Goal: Task Accomplishment & Management: Use online tool/utility

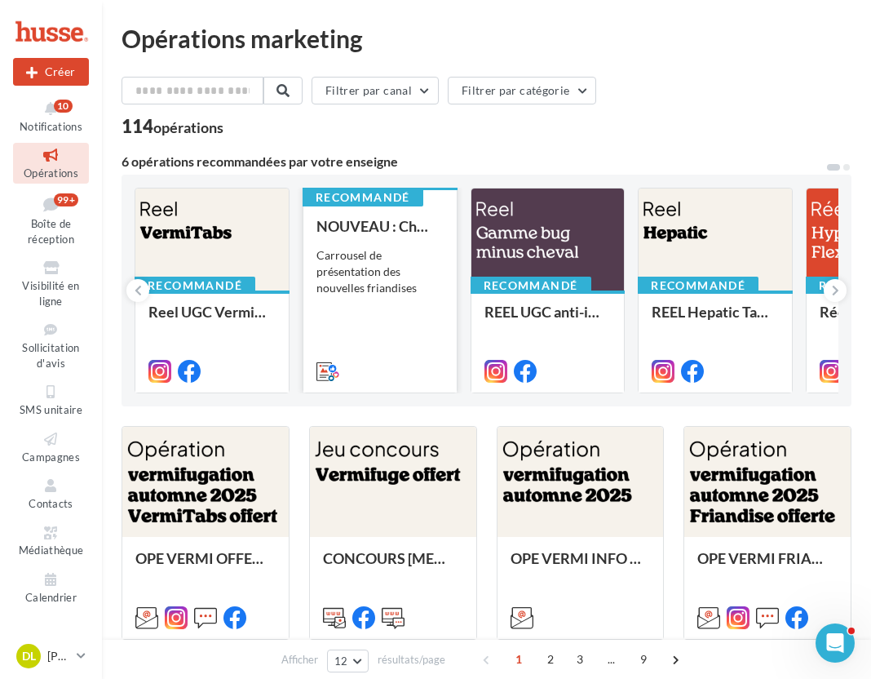
click at [380, 333] on div "NOUVEAU : Chewy sticks Carrousel de présentation des nouvelles friandises" at bounding box center [379, 298] width 127 height 160
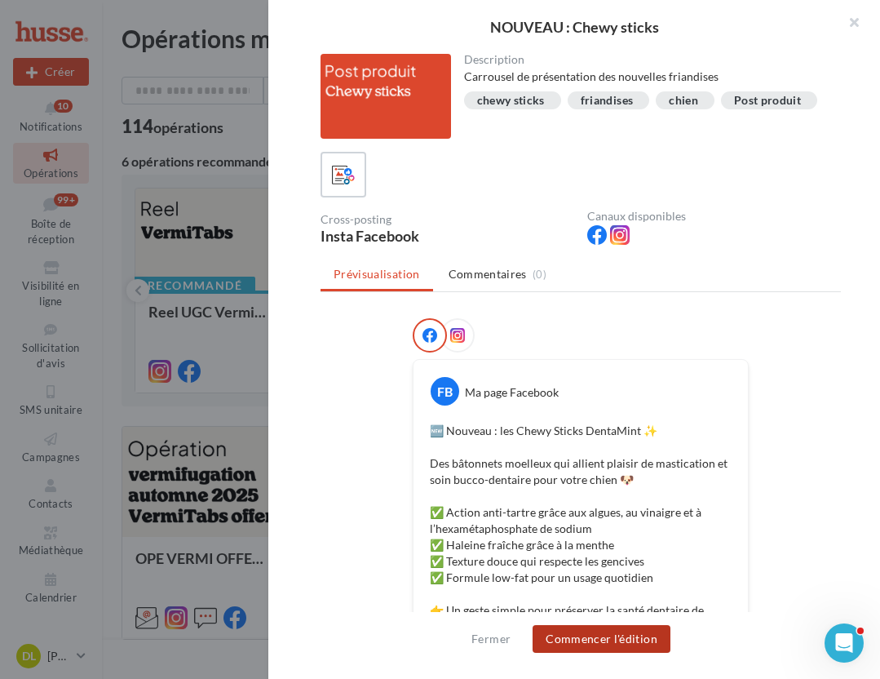
click at [649, 642] on button "Commencer l'édition" at bounding box center [602, 639] width 138 height 28
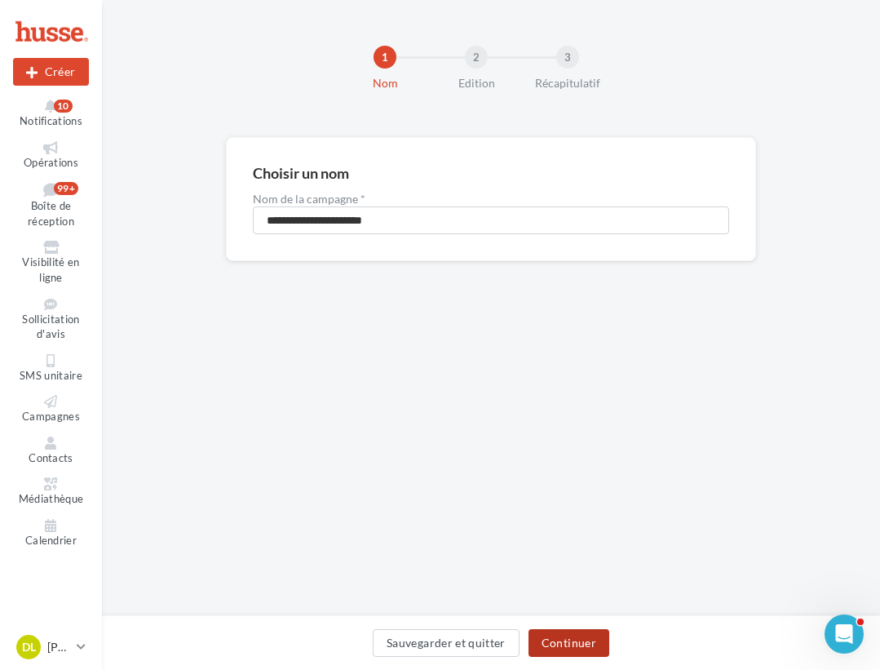
click at [584, 643] on button "Continuer" at bounding box center [568, 643] width 81 height 28
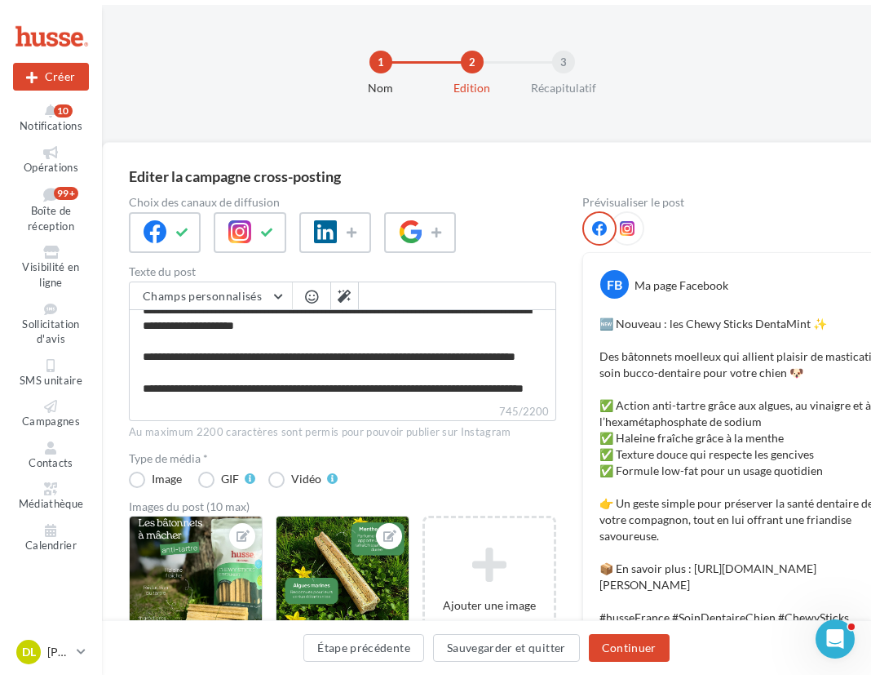
scroll to position [219, 0]
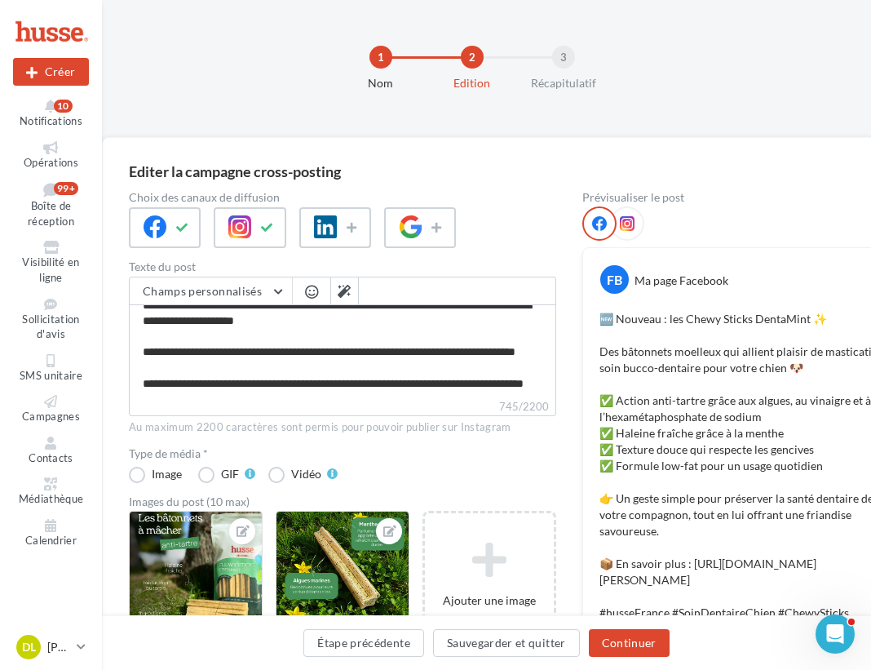
click at [631, 224] on icon at bounding box center [627, 223] width 15 height 15
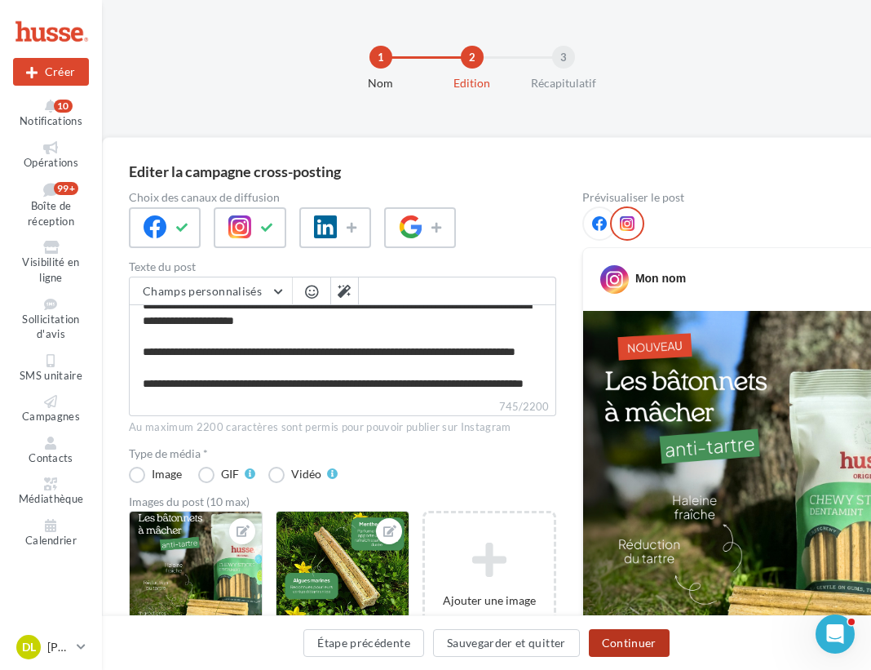
click at [645, 639] on button "Continuer" at bounding box center [629, 643] width 81 height 28
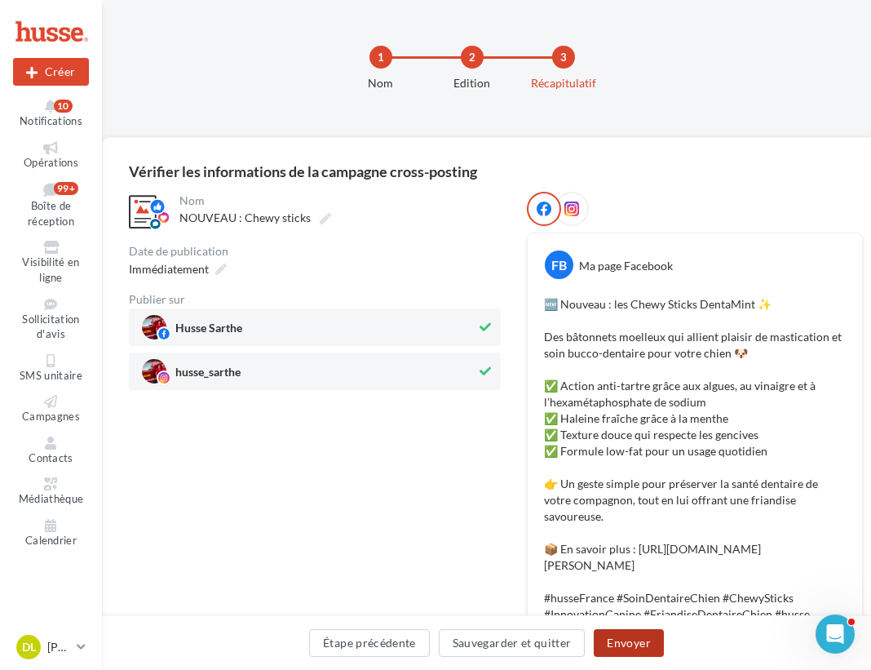
click at [645, 638] on button "Envoyer" at bounding box center [628, 643] width 69 height 28
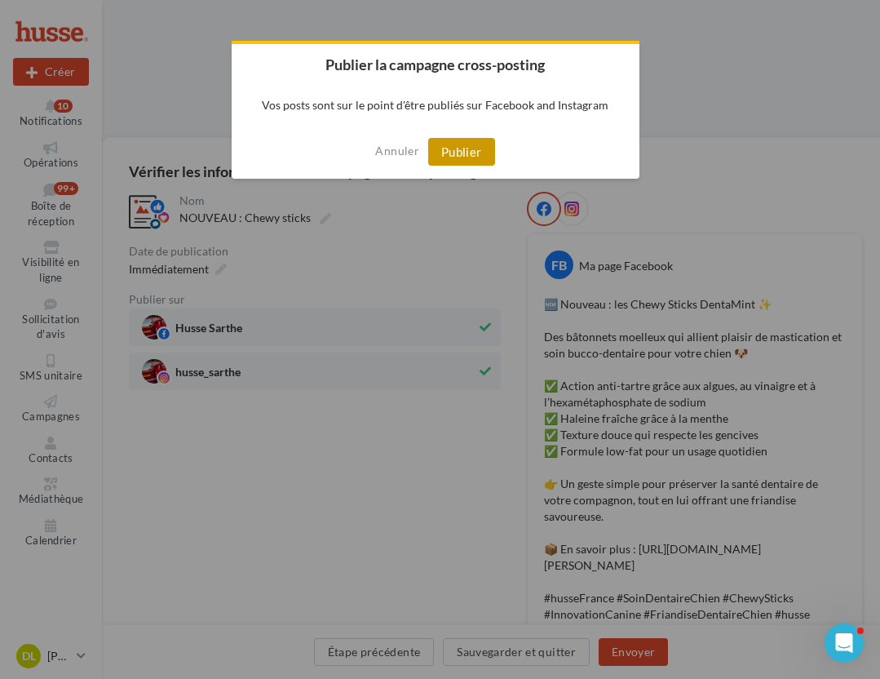
click at [466, 153] on button "Publier" at bounding box center [461, 152] width 67 height 28
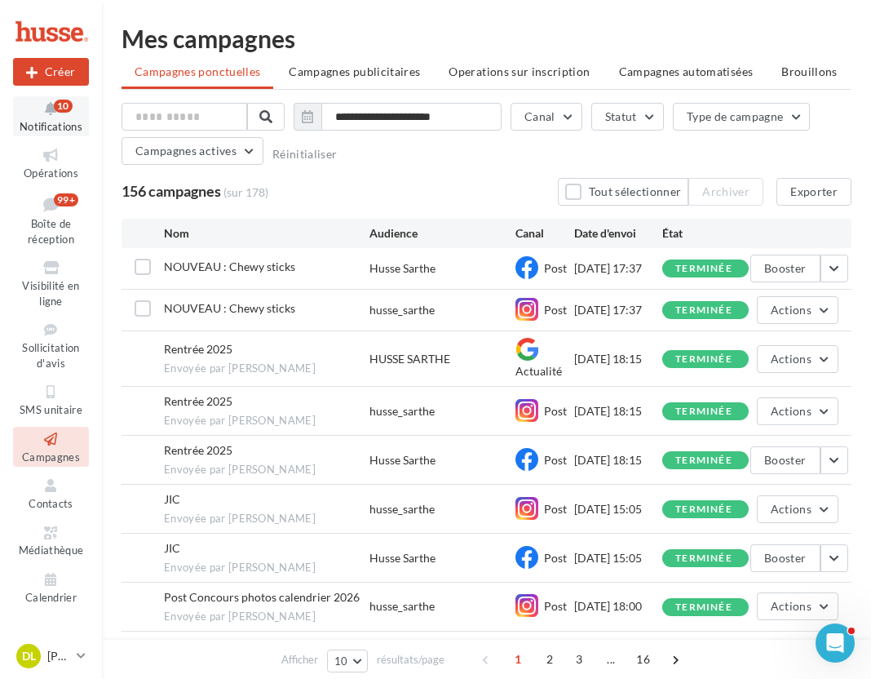
click at [50, 124] on span "Notifications" at bounding box center [51, 126] width 63 height 13
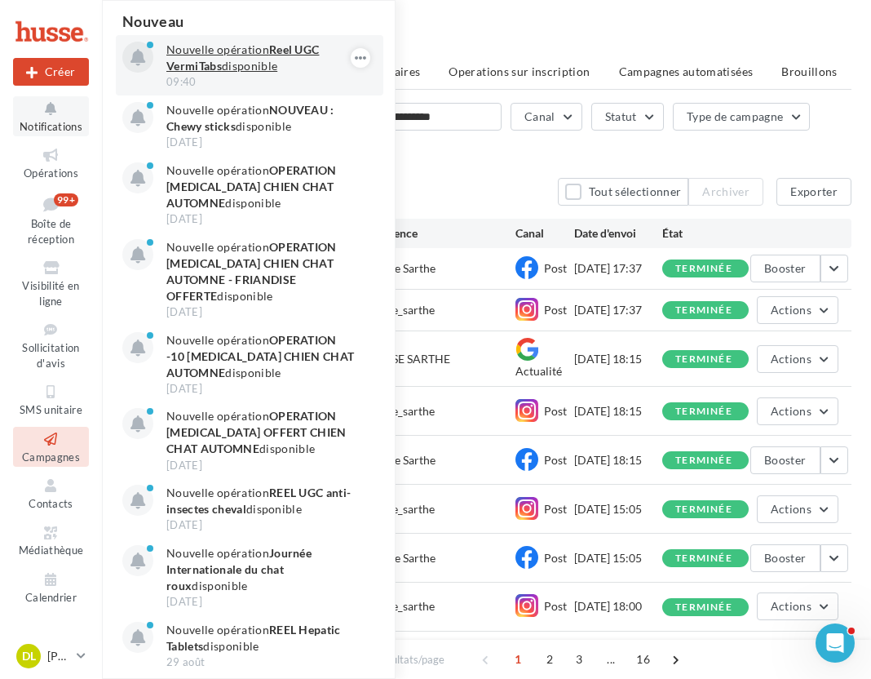
click at [225, 60] on p "Nouvelle opération Reel UGC VermiTabs disponible" at bounding box center [260, 58] width 189 height 33
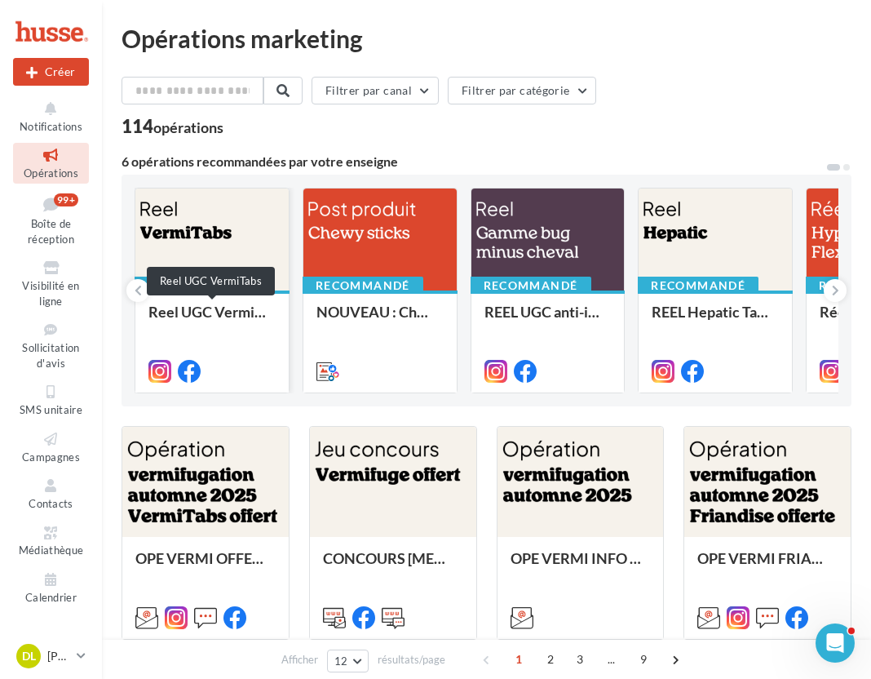
click at [232, 326] on div "Reel UGC VermiTabs" at bounding box center [211, 319] width 127 height 33
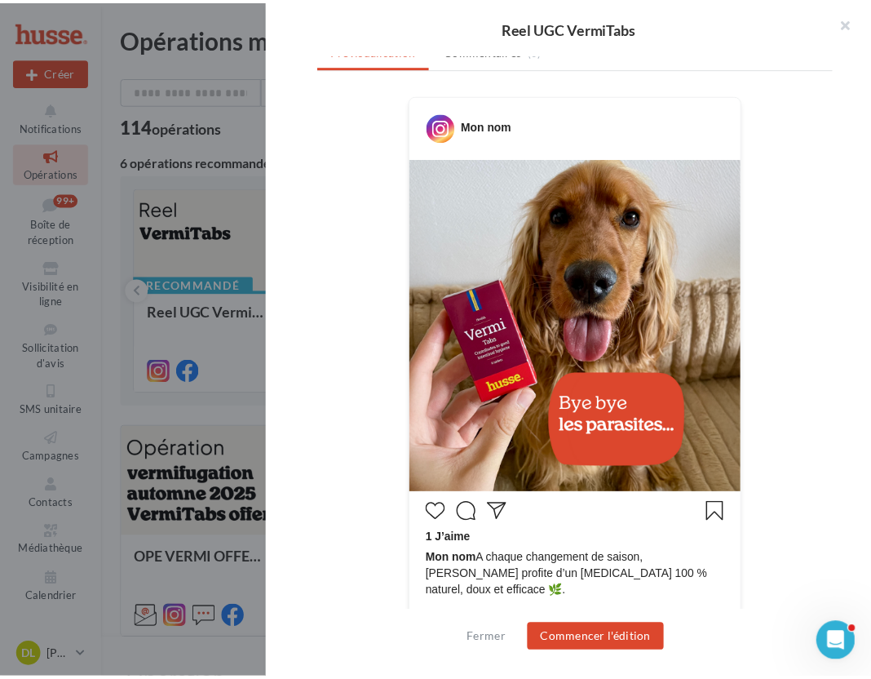
scroll to position [191, 0]
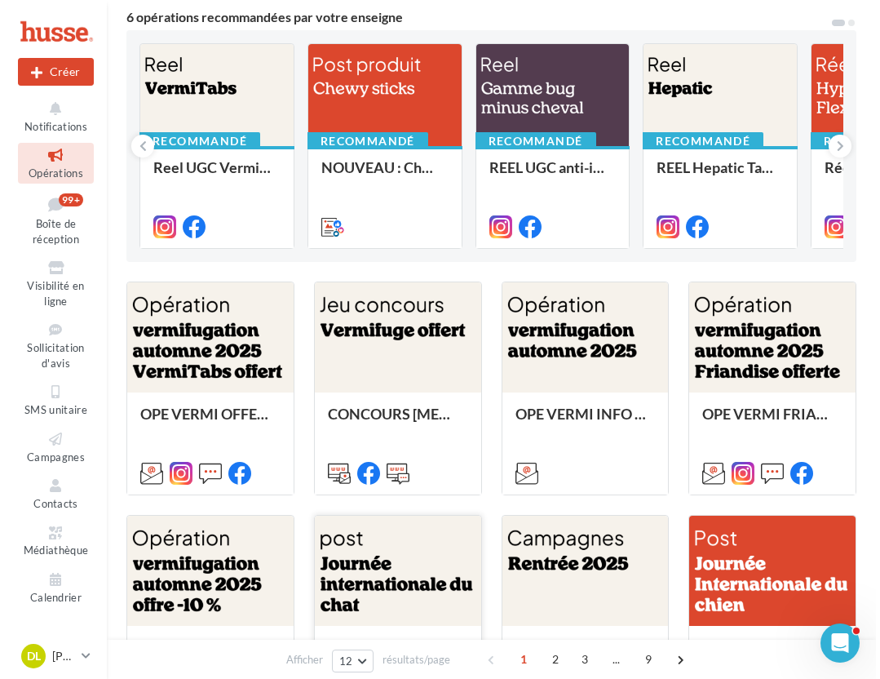
scroll to position [152, 0]
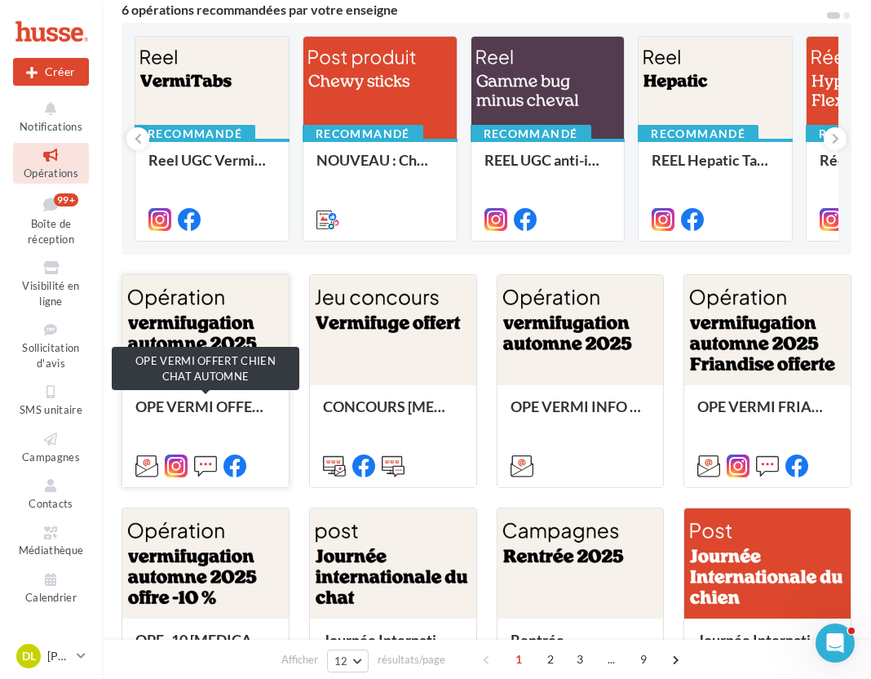
click at [214, 412] on div "OPE VERMI OFFERT CHIEN CHAT AUTOMNE" at bounding box center [205, 414] width 140 height 33
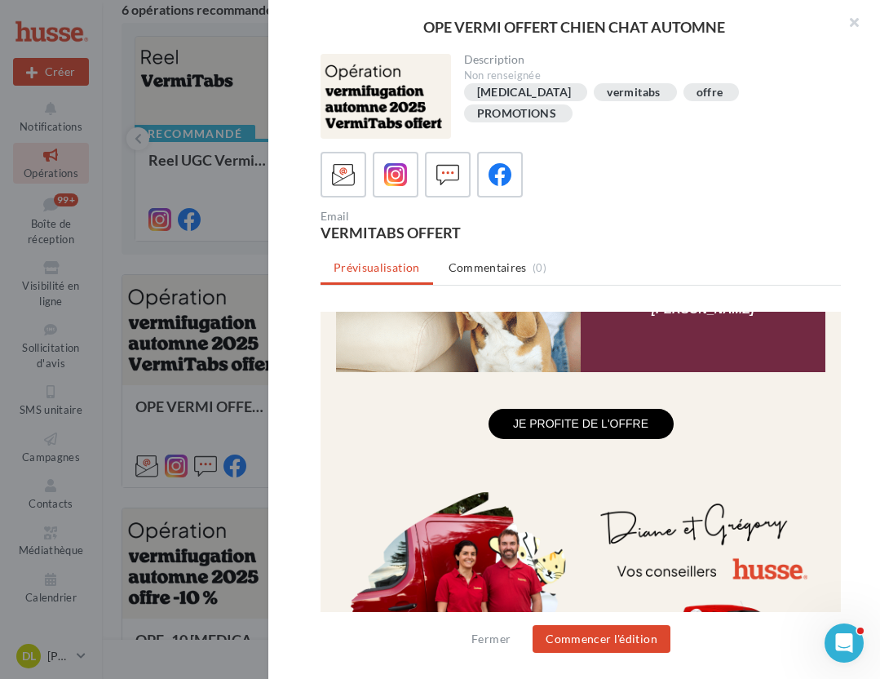
scroll to position [1665, 0]
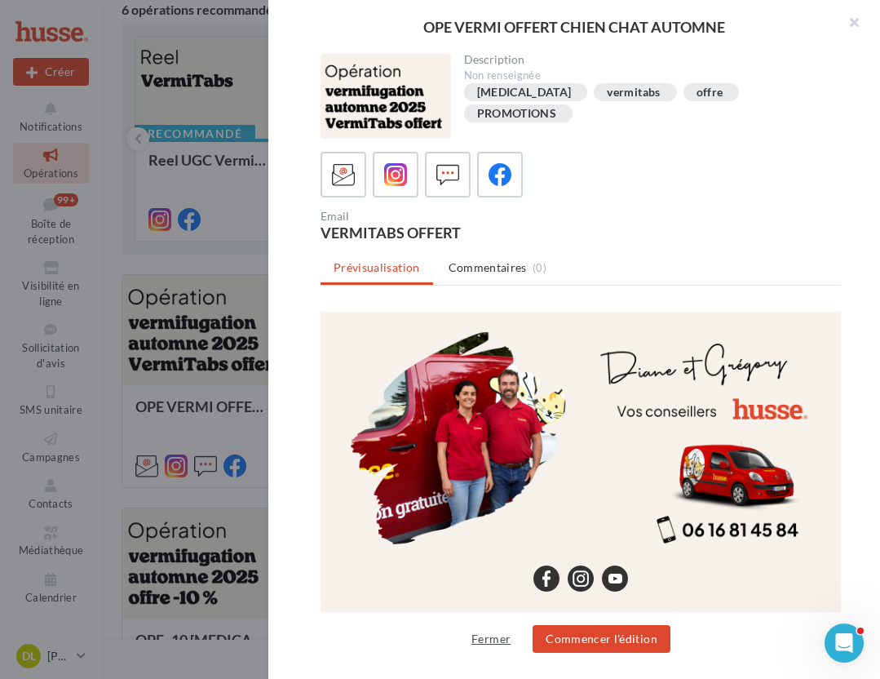
click at [489, 641] on button "Fermer" at bounding box center [491, 639] width 52 height 20
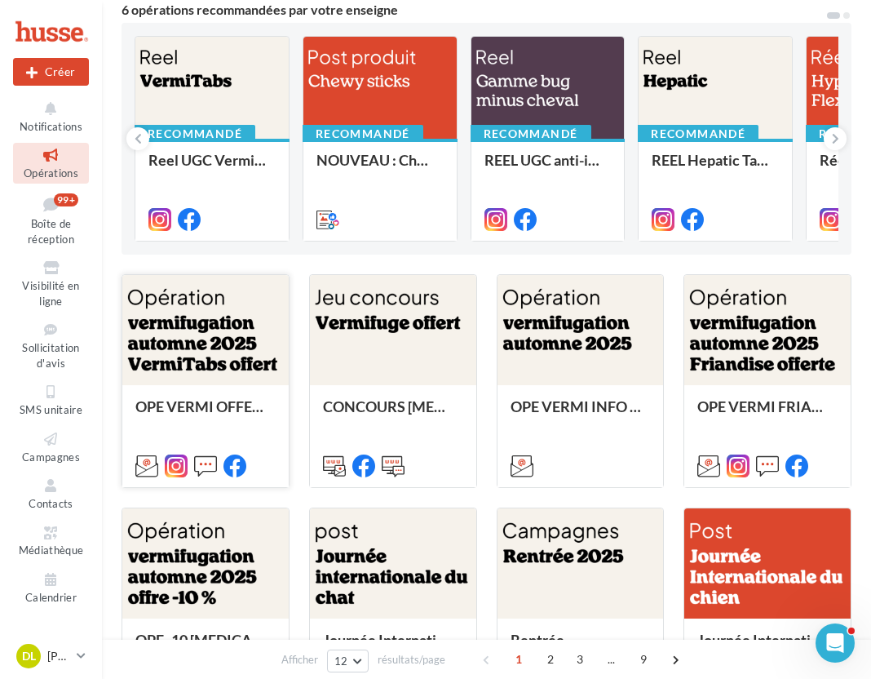
click at [203, 341] on div at bounding box center [205, 331] width 166 height 112
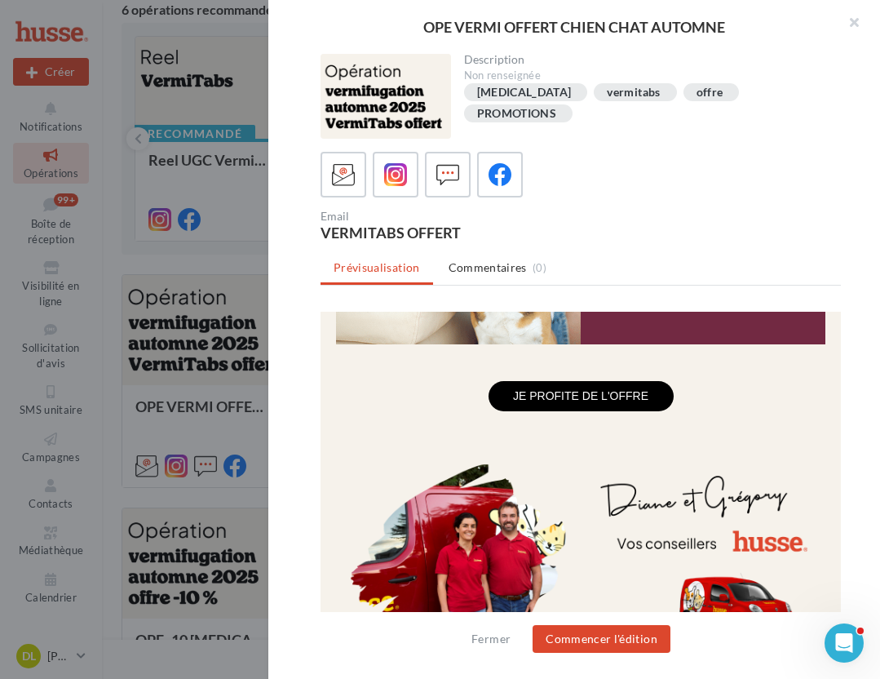
scroll to position [1627, 0]
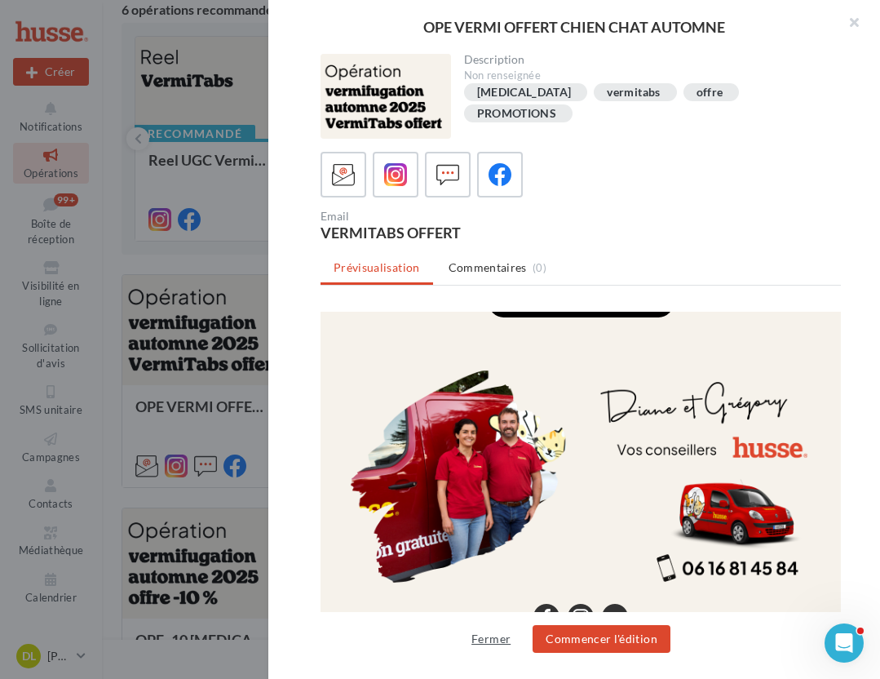
click at [485, 643] on button "Fermer" at bounding box center [491, 639] width 52 height 20
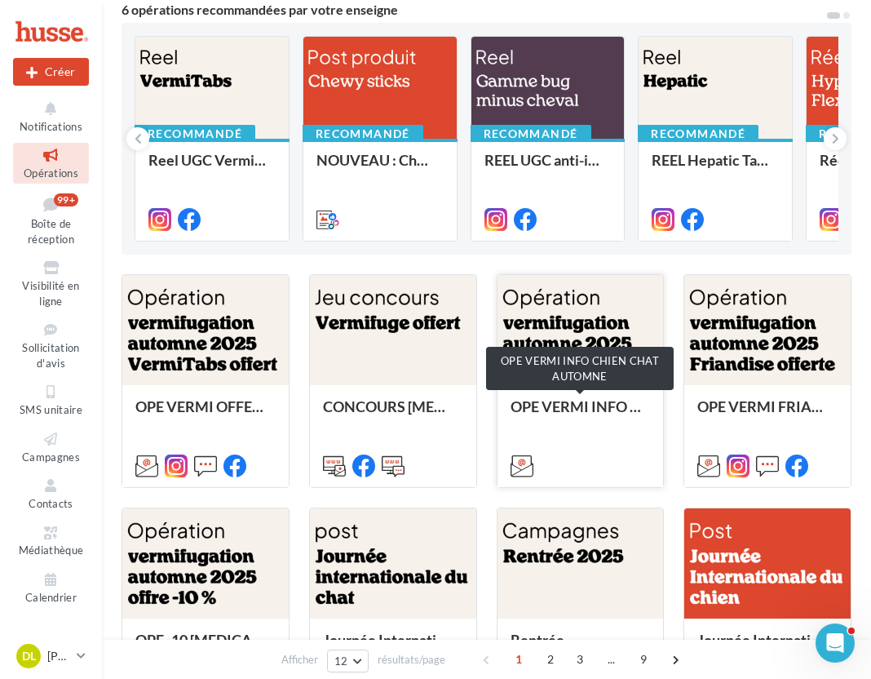
click at [624, 422] on div "OPE VERMI INFO CHIEN CHAT AUTOMNE" at bounding box center [581, 414] width 140 height 33
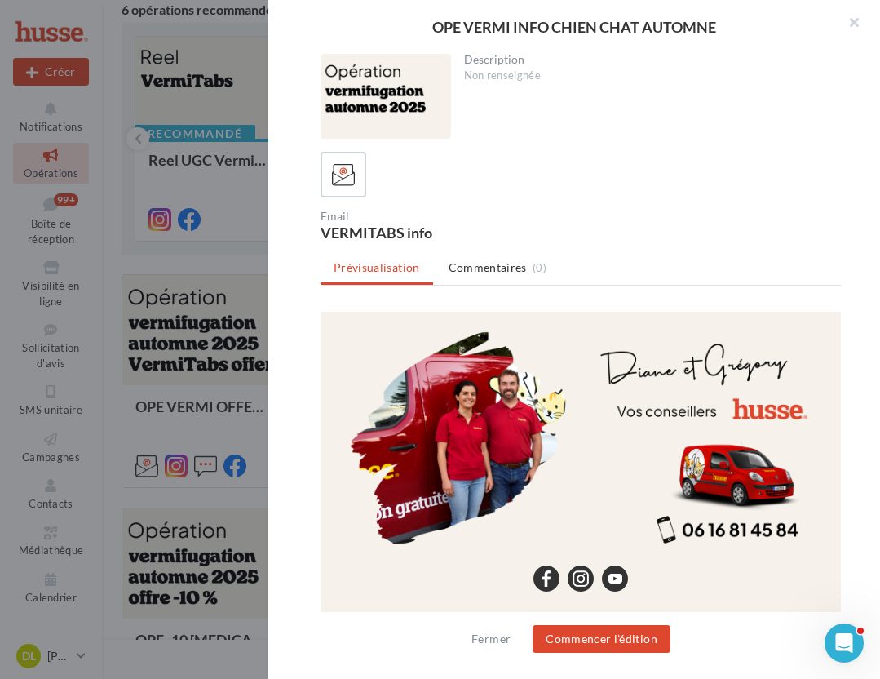
scroll to position [1559, 0]
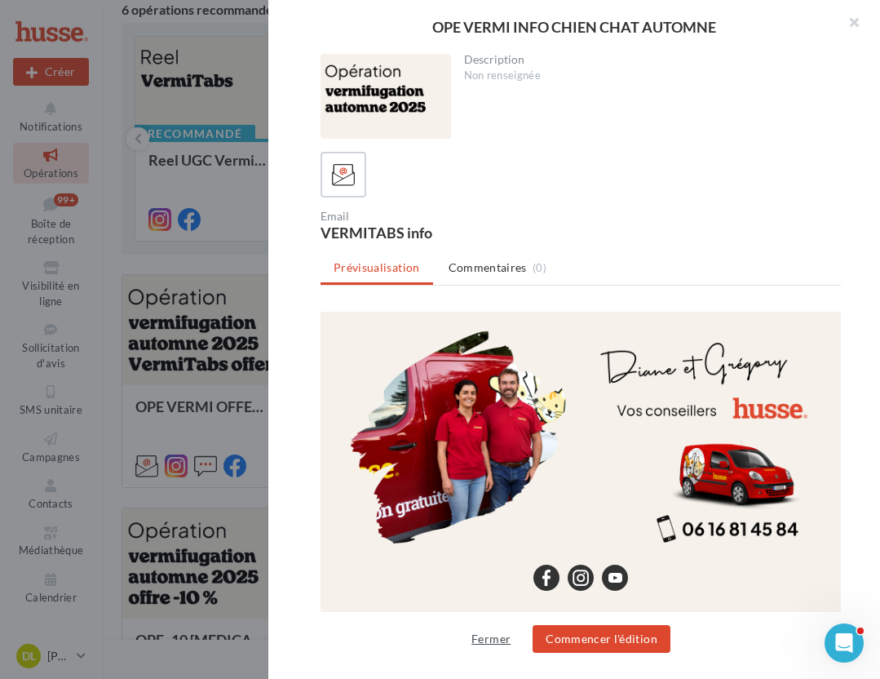
click at [505, 643] on button "Fermer" at bounding box center [491, 639] width 52 height 20
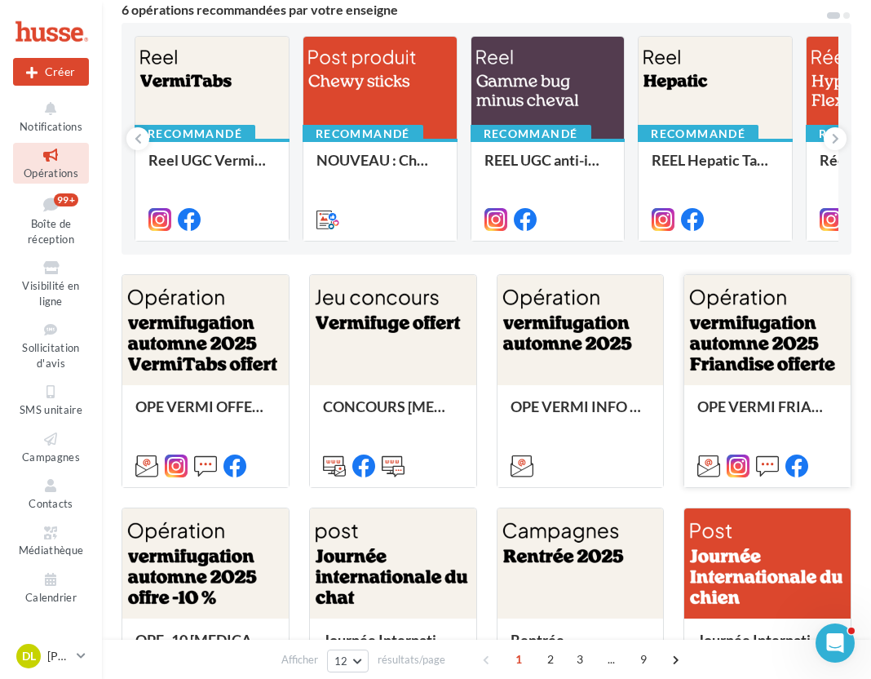
click at [798, 323] on div at bounding box center [767, 331] width 166 height 112
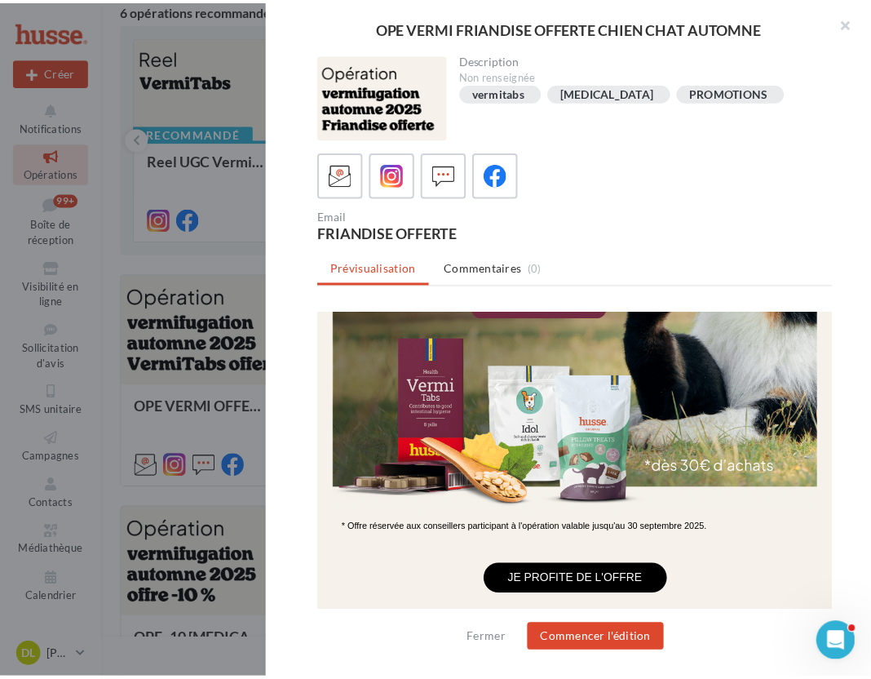
scroll to position [458, 0]
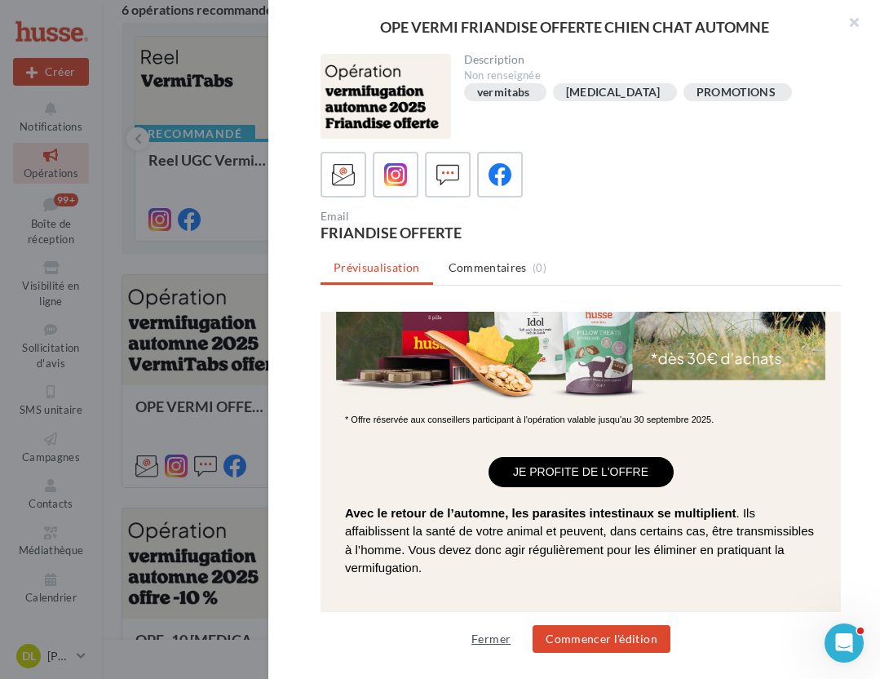
click at [497, 639] on button "Fermer" at bounding box center [491, 639] width 52 height 20
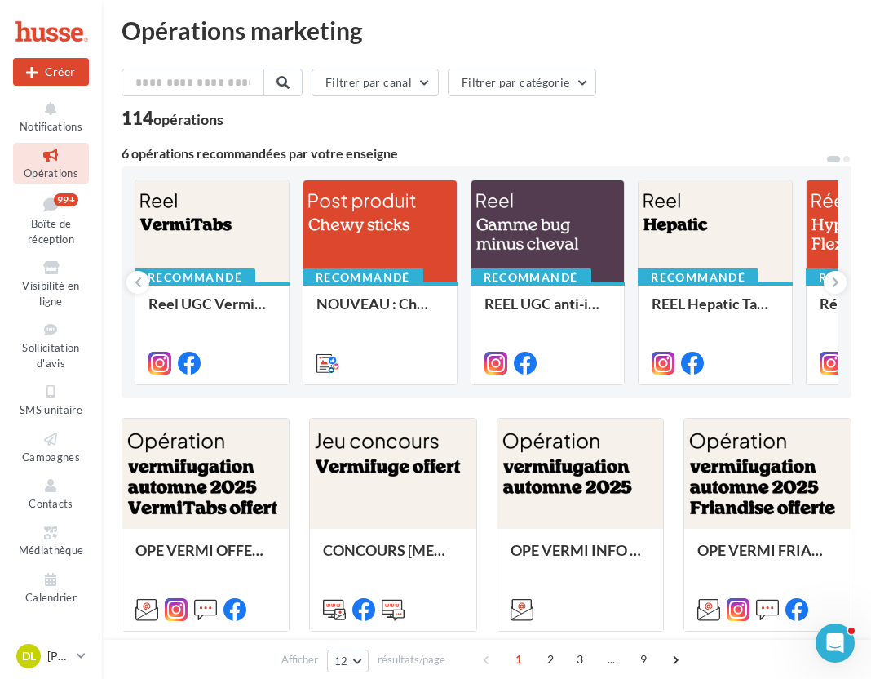
scroll to position [0, 0]
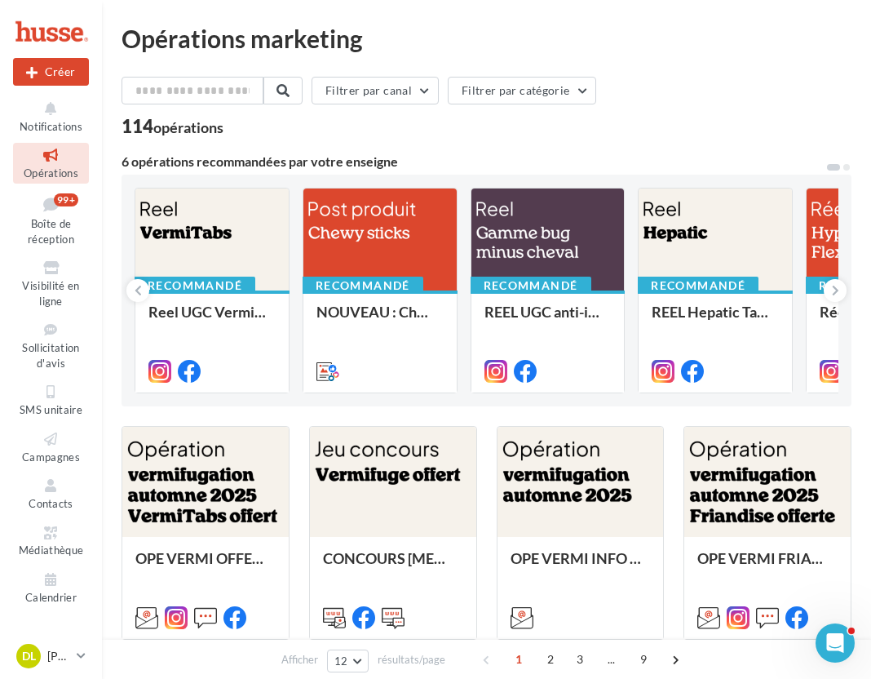
click at [45, 157] on icon at bounding box center [51, 155] width 66 height 19
click at [515, 91] on button "Filtrer par catégorie" at bounding box center [522, 91] width 148 height 28
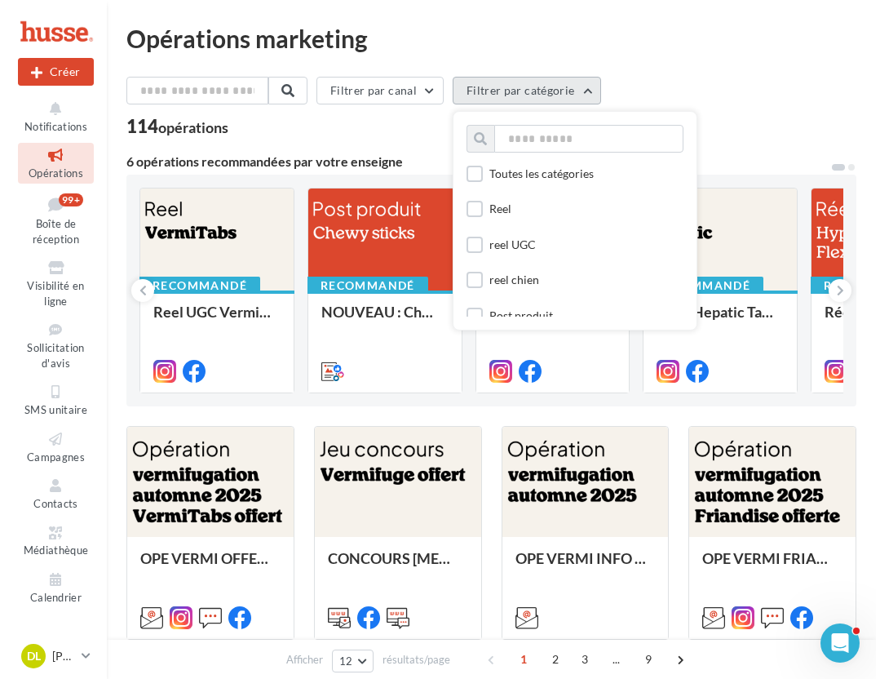
scroll to position [3, 0]
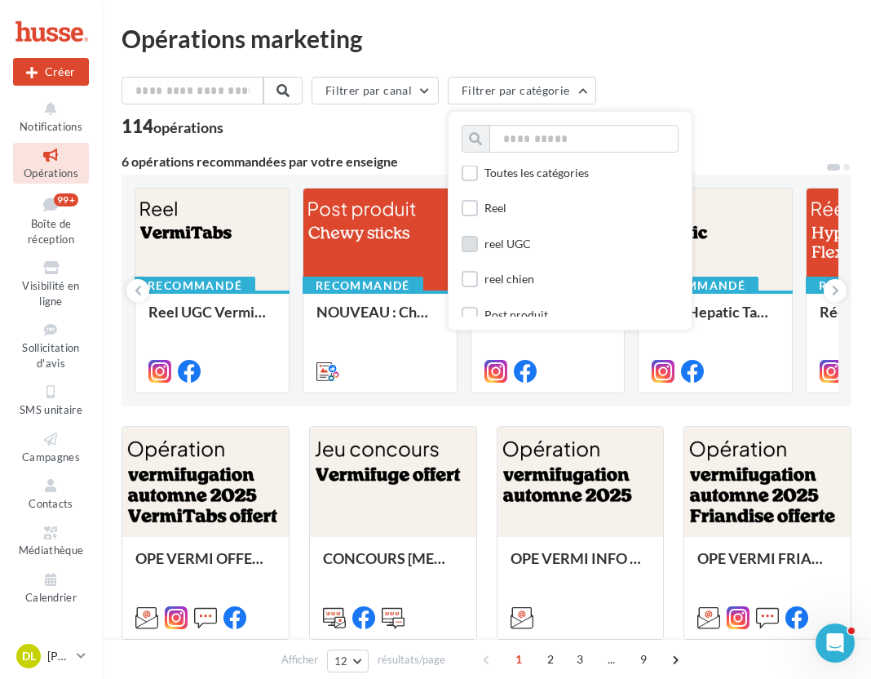
click at [474, 245] on label at bounding box center [470, 244] width 16 height 16
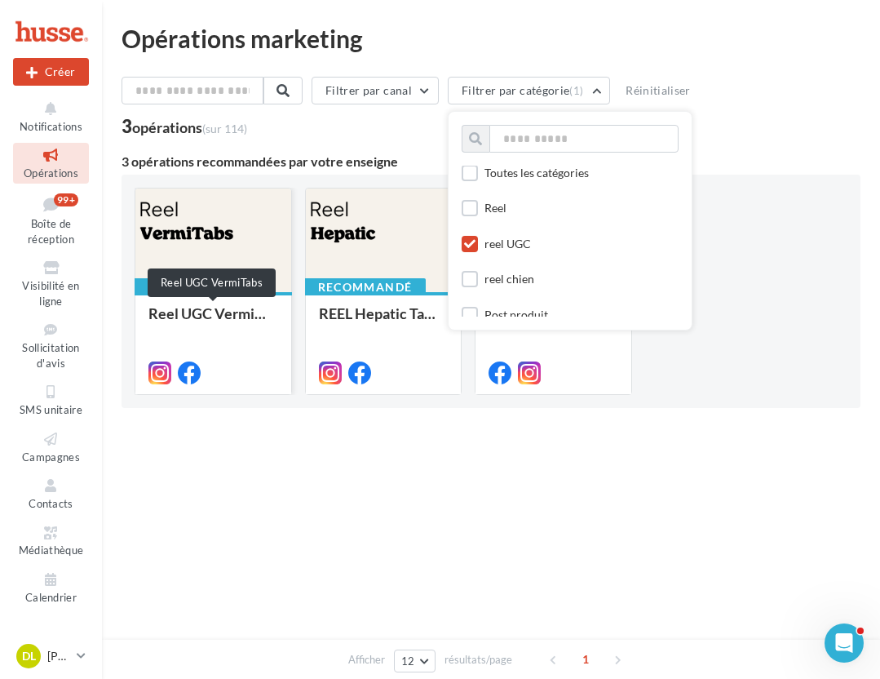
click at [226, 336] on div "Reel UGC VermiTabs" at bounding box center [213, 321] width 130 height 33
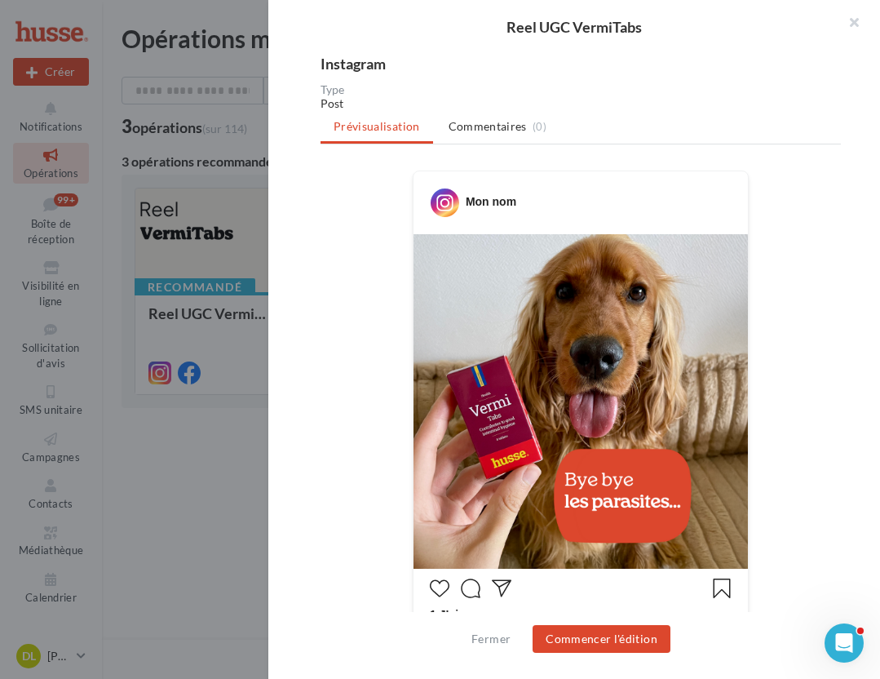
scroll to position [0, 0]
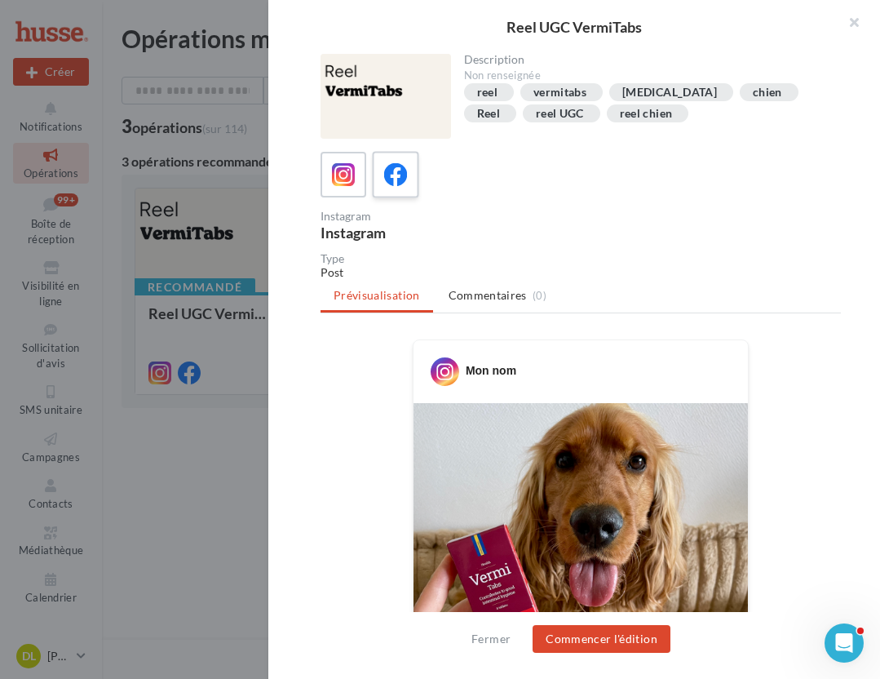
click at [405, 176] on icon at bounding box center [396, 175] width 24 height 24
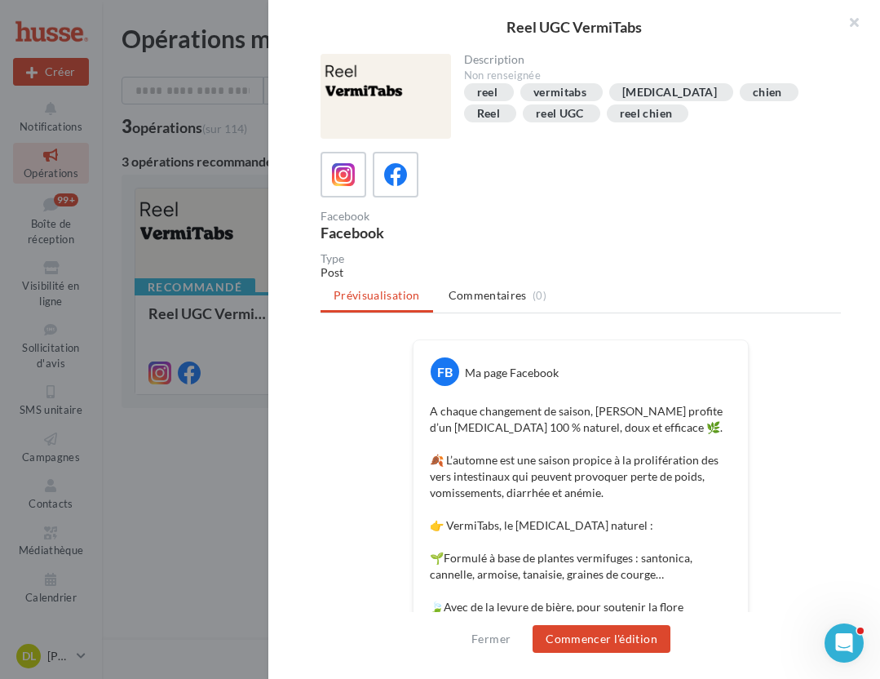
click at [234, 493] on div "Reel UGC VermiTabs Description Non renseignée reel vermitabs vermifuge chien Re…" at bounding box center [491, 493] width 739 height 0
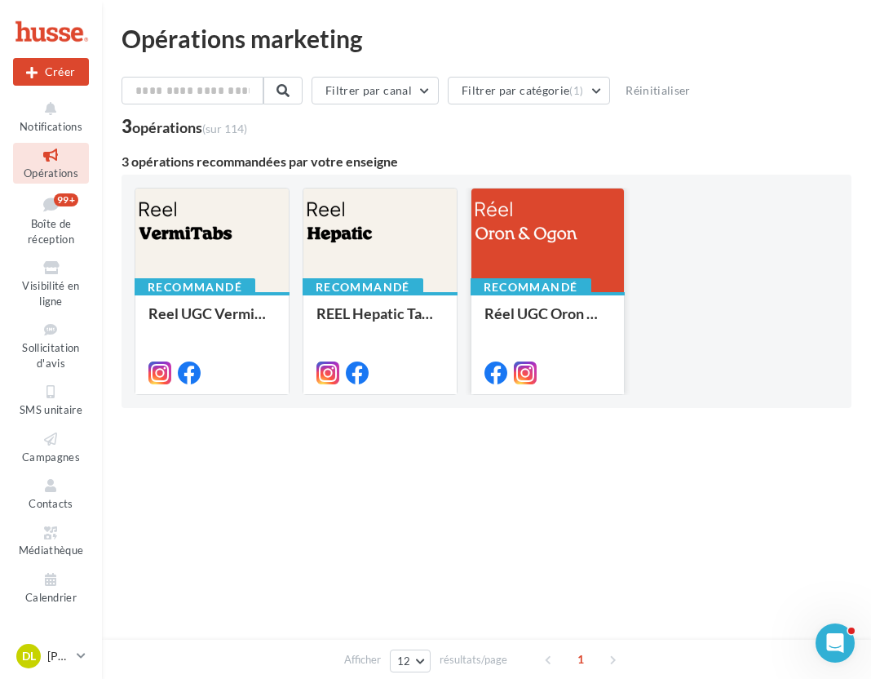
click at [540, 242] on div at bounding box center [547, 240] width 153 height 105
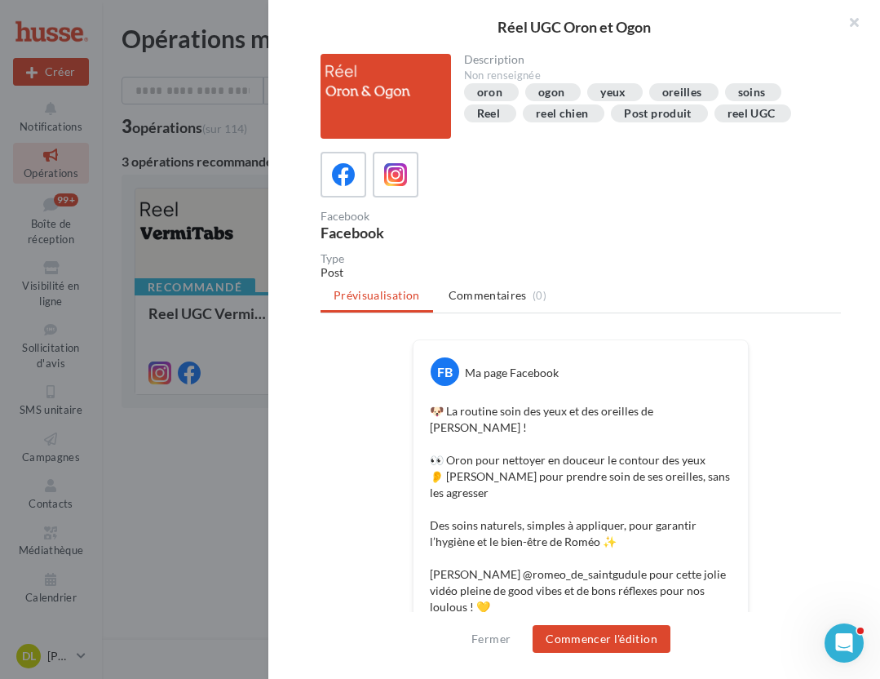
click at [122, 493] on div "Réel UGC Oron et Ogon Description Non renseignée oron ogon yeux oreilles soins …" at bounding box center [491, 493] width 739 height 0
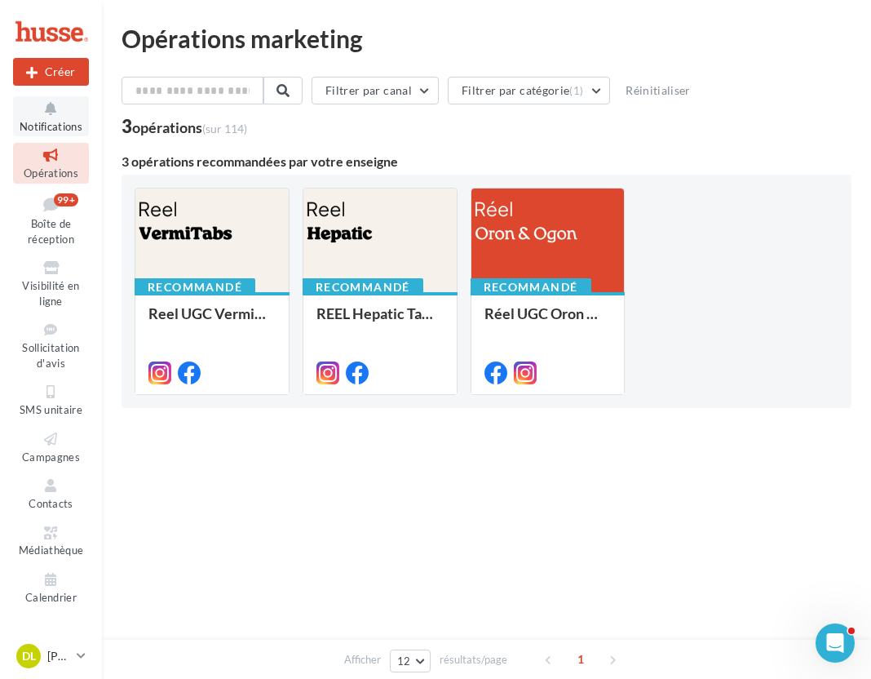
click at [59, 117] on icon at bounding box center [51, 108] width 66 height 19
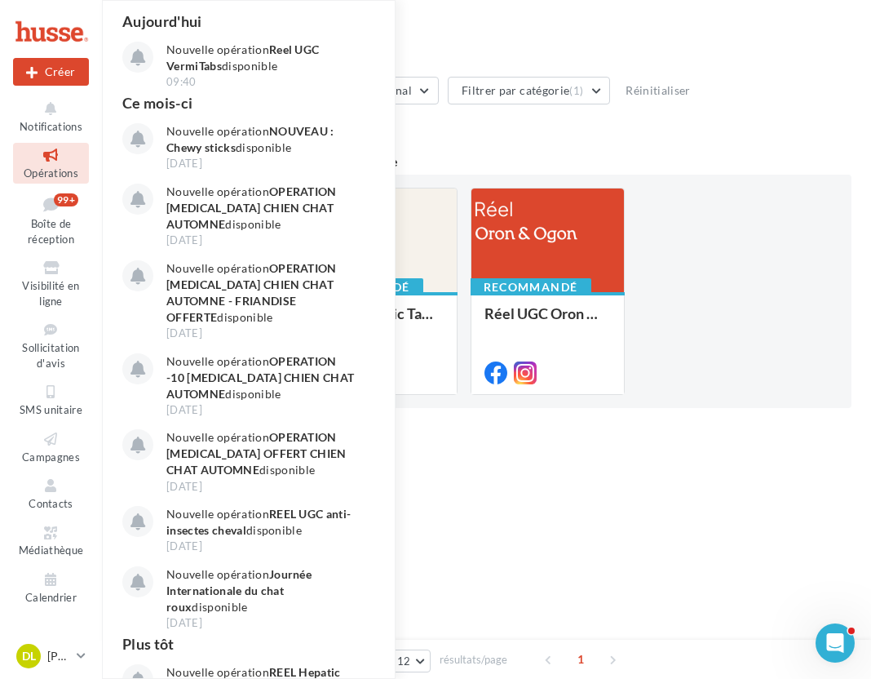
click at [769, 347] on div "Recommandé Reel UGC VermiTabs Recommandé REEL Hepatic Tablets Recommandé Réel U…" at bounding box center [487, 291] width 704 height 207
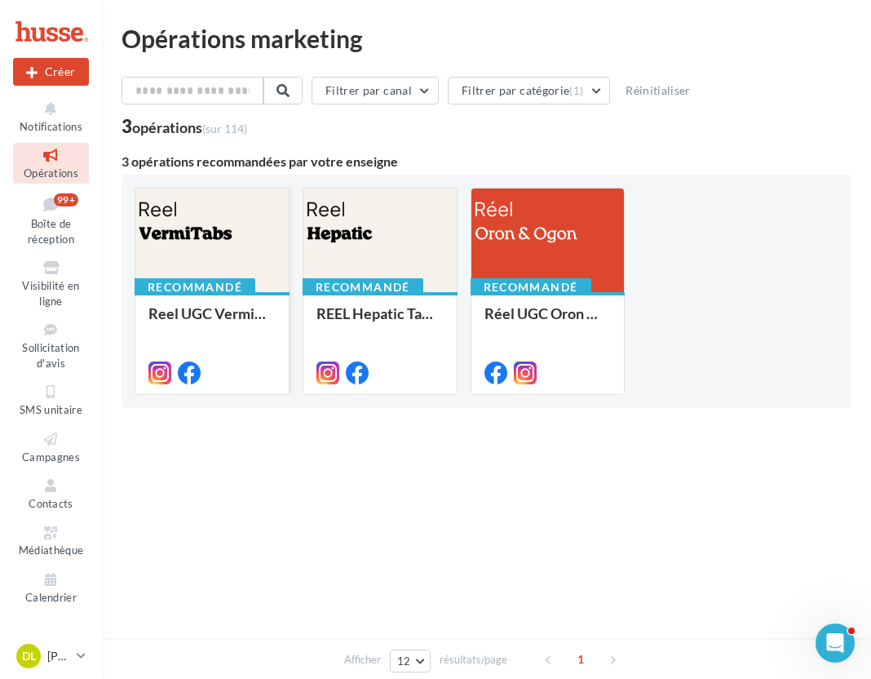
click at [204, 241] on div at bounding box center [211, 240] width 153 height 105
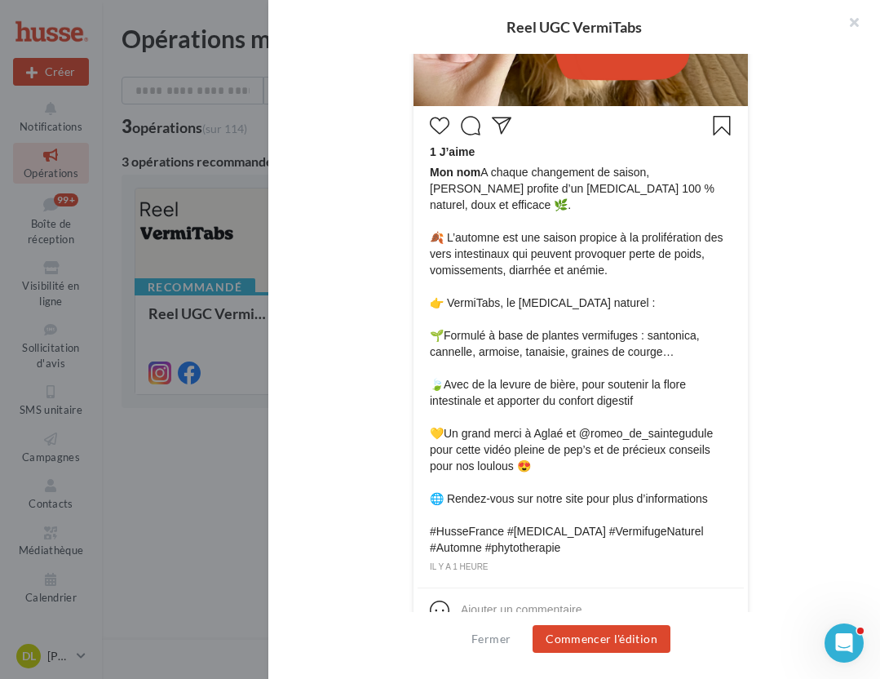
scroll to position [664, 0]
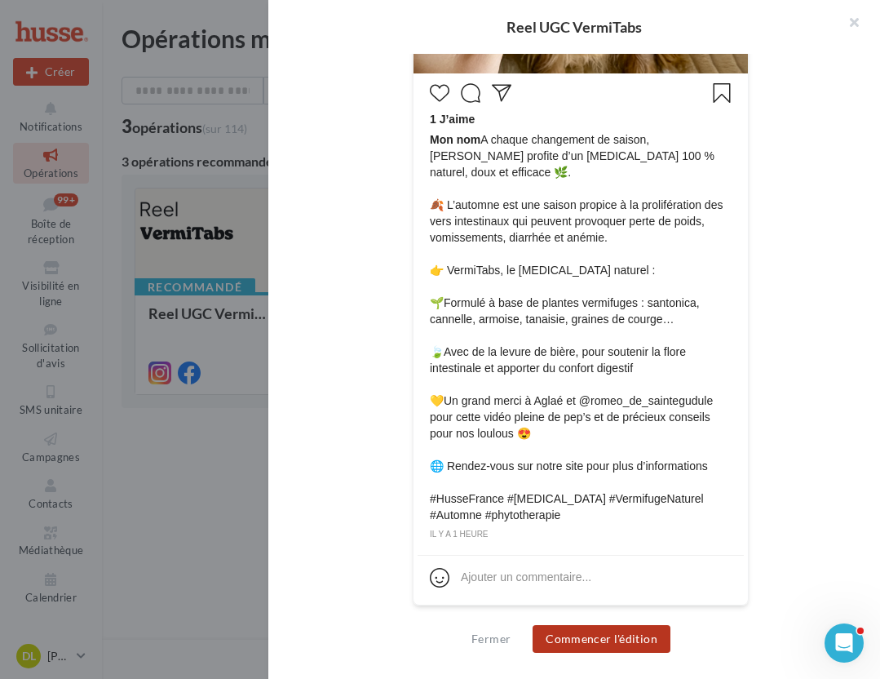
click at [591, 638] on button "Commencer l'édition" at bounding box center [602, 639] width 138 height 28
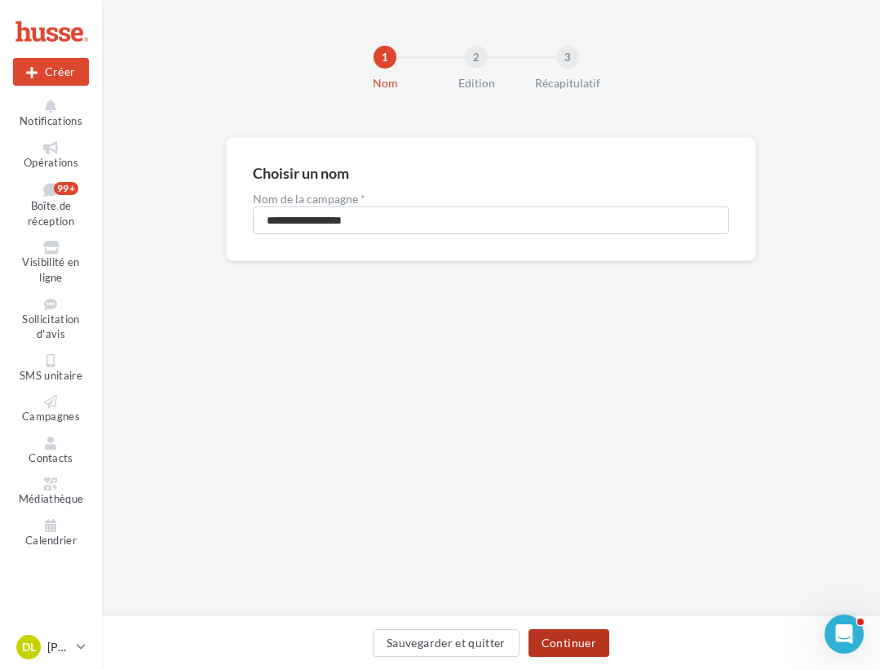
click at [577, 639] on button "Continuer" at bounding box center [568, 643] width 81 height 28
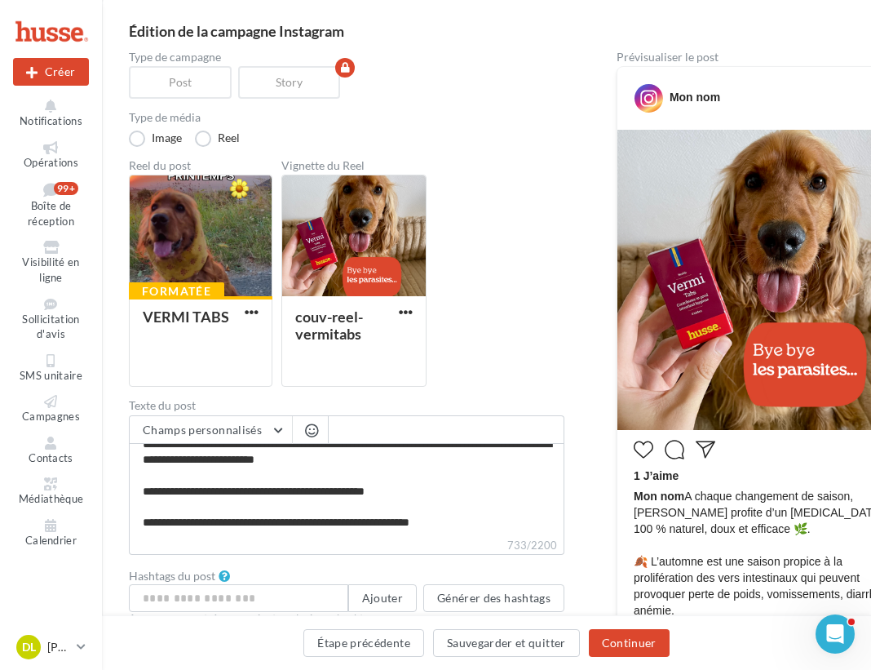
scroll to position [234, 0]
click at [632, 641] on button "Continuer" at bounding box center [629, 643] width 81 height 28
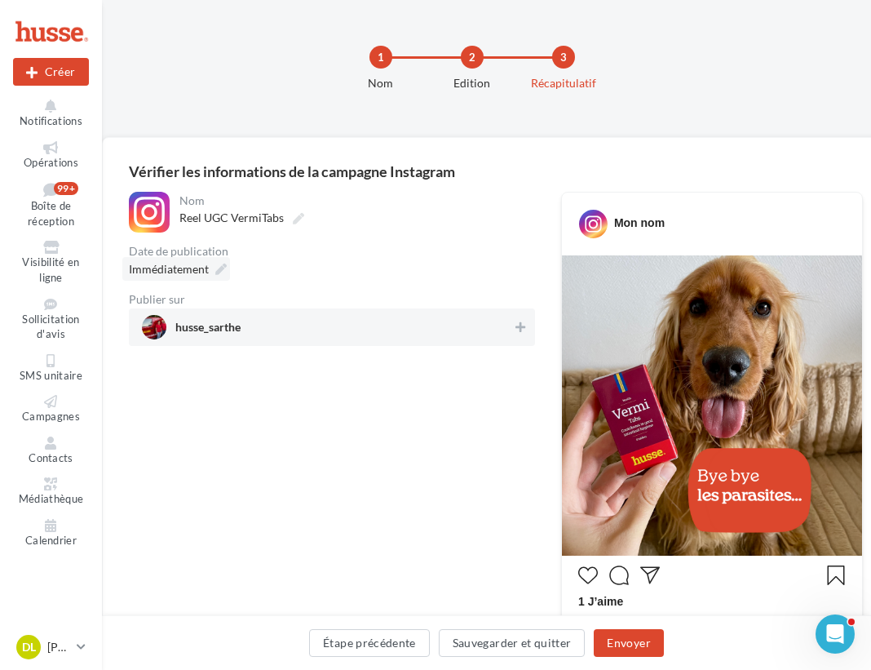
click at [199, 267] on span "Immédiatement" at bounding box center [169, 269] width 80 height 14
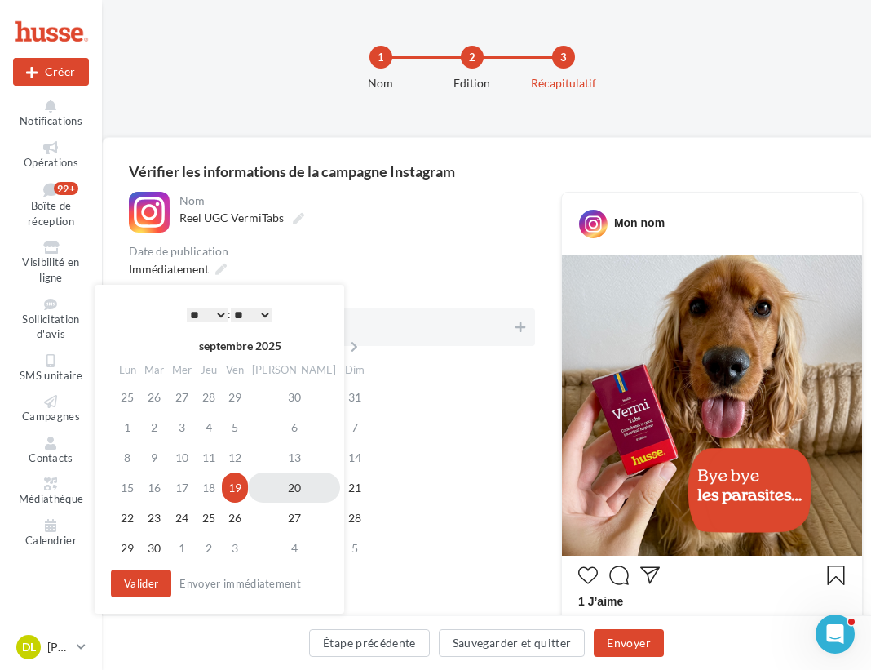
click at [269, 487] on td "20" at bounding box center [294, 487] width 92 height 30
click at [217, 312] on select "* * * * * * * * * * ** ** ** ** ** ** ** ** ** ** ** ** ** **" at bounding box center [207, 314] width 41 height 13
click at [219, 313] on select "* * * * * * * * * * ** ** ** ** ** ** ** ** ** ** ** ** ** **" at bounding box center [207, 314] width 41 height 13
click at [154, 577] on button "Valider" at bounding box center [141, 583] width 60 height 28
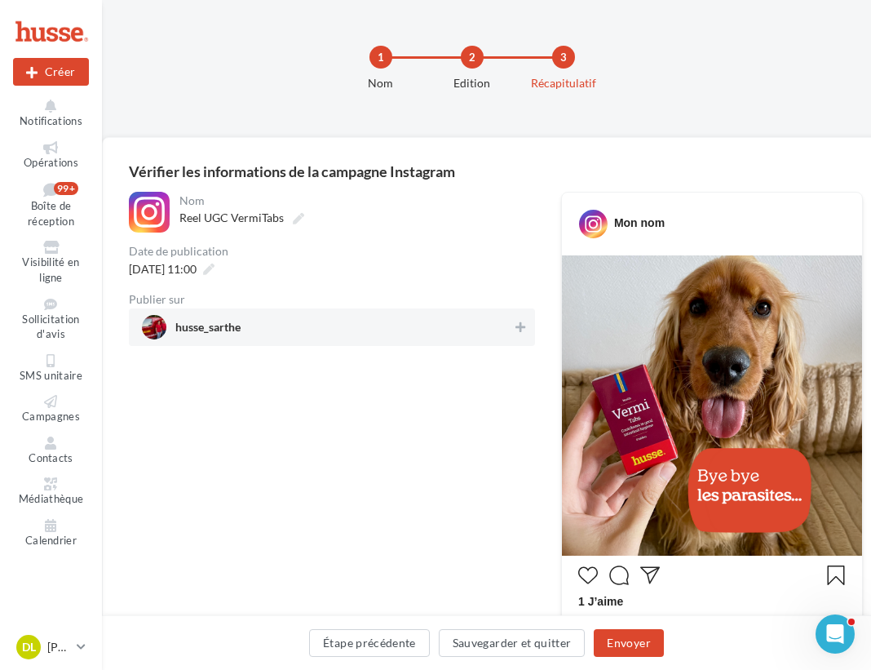
click at [409, 327] on span "husse_sarthe" at bounding box center [327, 327] width 370 height 24
click at [635, 639] on button "Envoyer" at bounding box center [628, 643] width 69 height 28
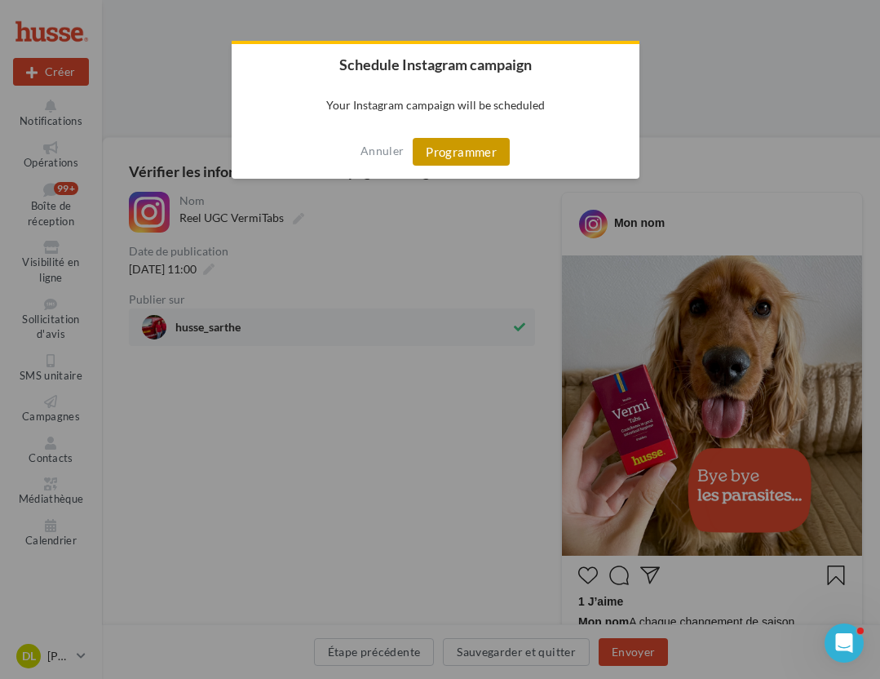
click at [468, 156] on button "Programmer" at bounding box center [461, 152] width 97 height 28
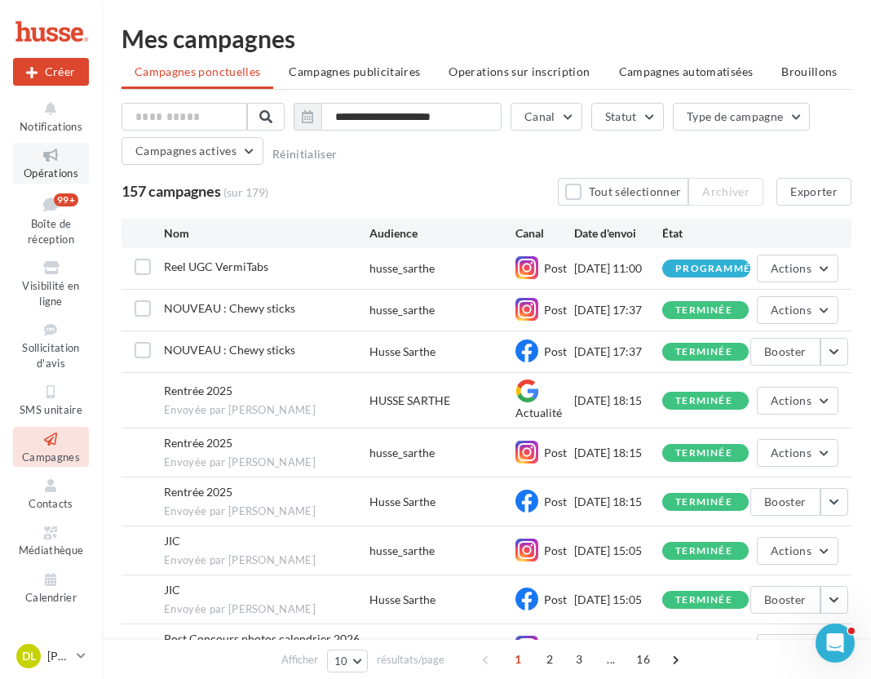
click at [51, 170] on span "Opérations" at bounding box center [51, 172] width 55 height 13
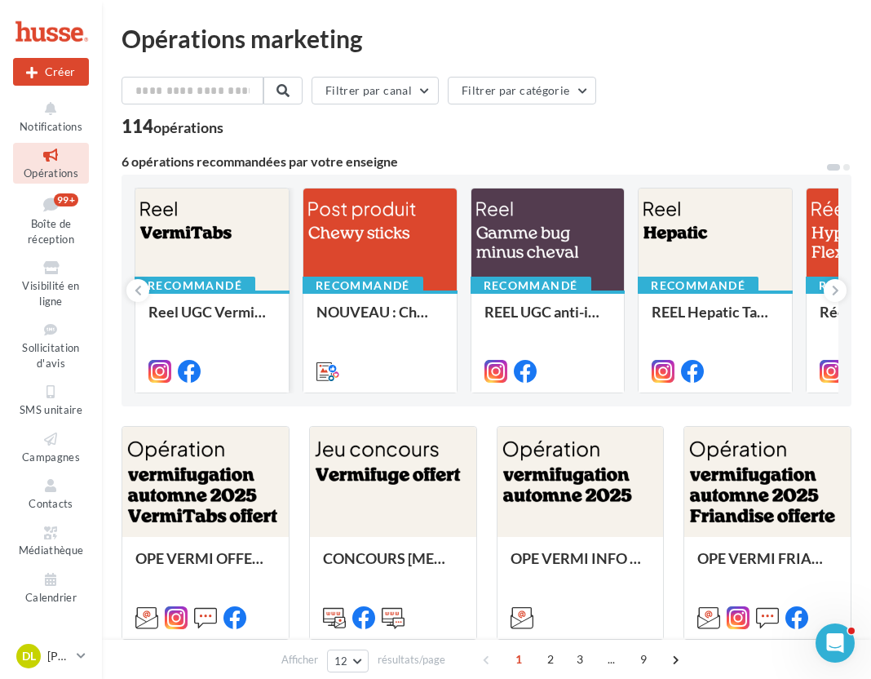
click at [239, 353] on div at bounding box center [211, 370] width 153 height 46
click at [238, 337] on div "Reel UGC VermiTabs" at bounding box center [211, 340] width 127 height 74
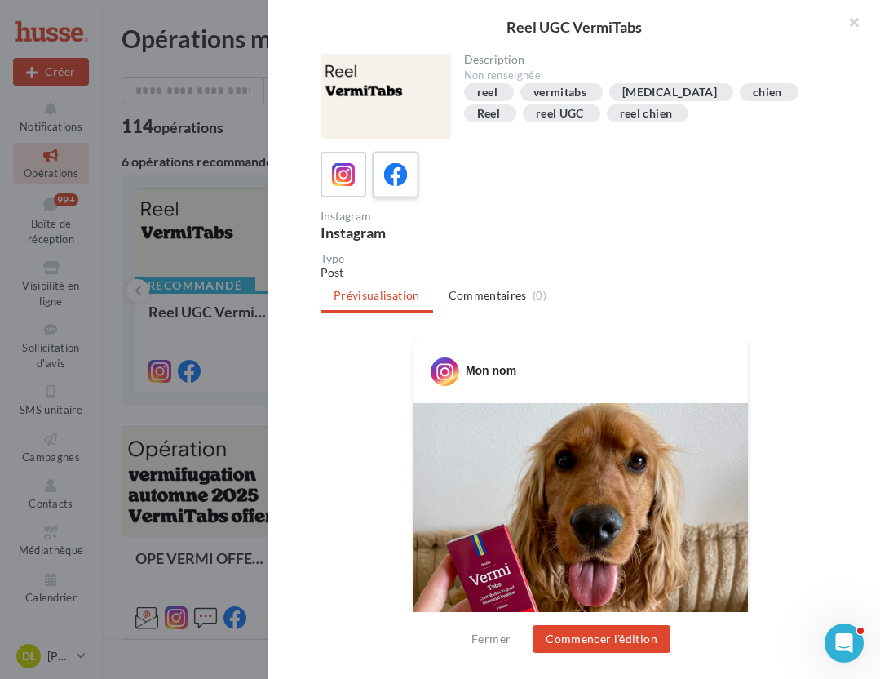
click at [405, 174] on icon at bounding box center [396, 175] width 24 height 24
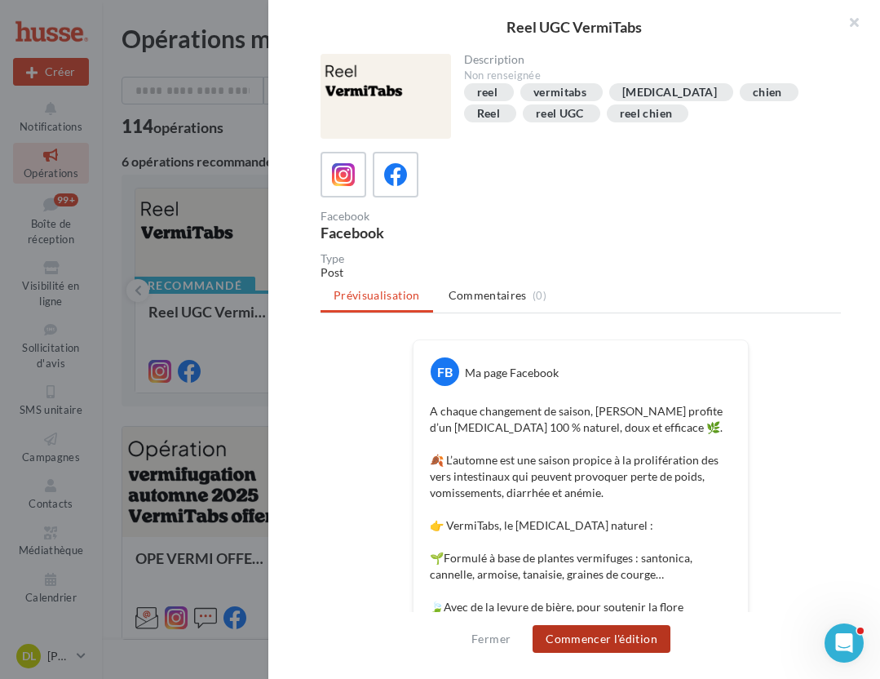
click at [645, 645] on button "Commencer l'édition" at bounding box center [602, 639] width 138 height 28
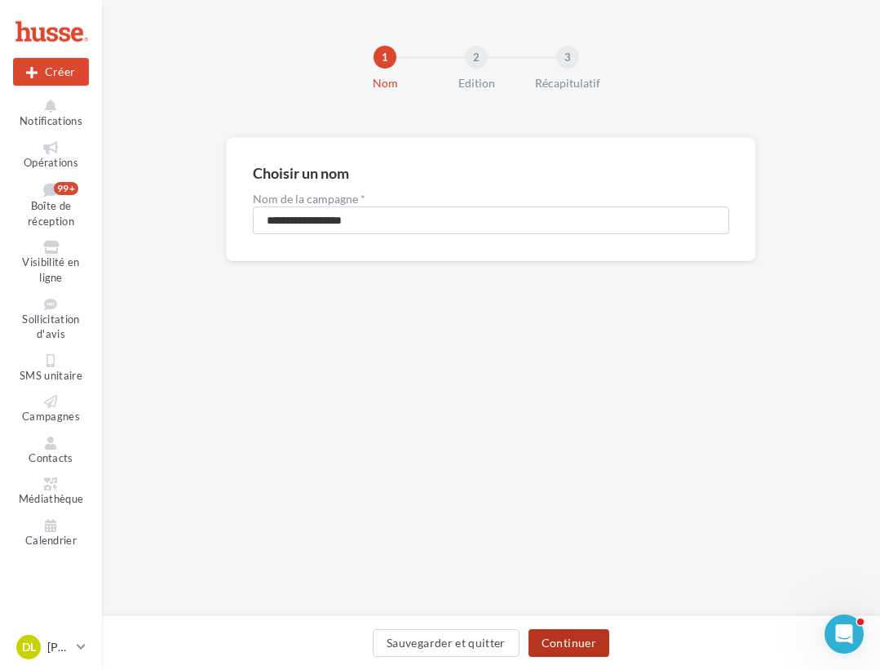
click at [574, 642] on button "Continuer" at bounding box center [568, 643] width 81 height 28
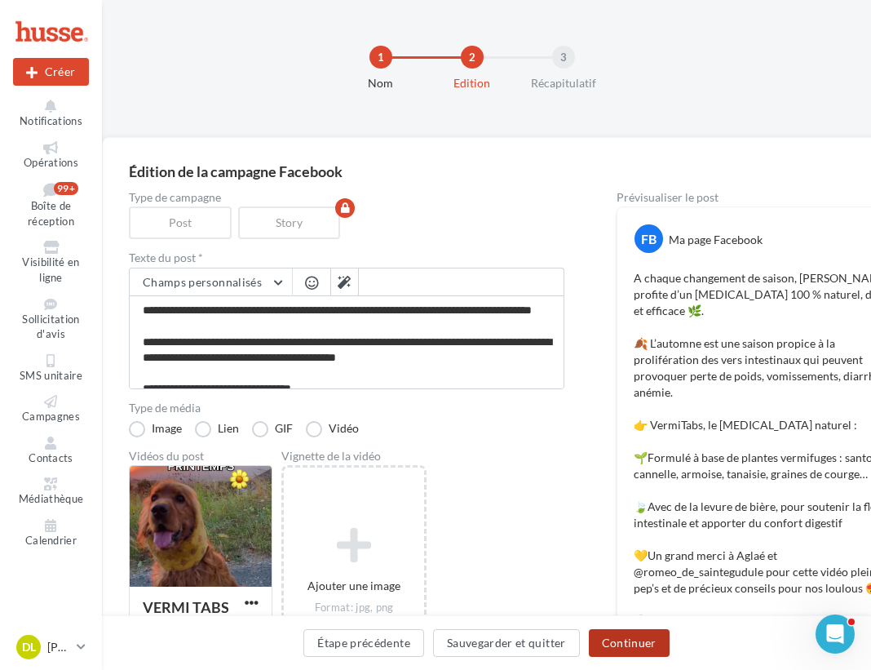
click at [636, 643] on button "Continuer" at bounding box center [629, 643] width 81 height 28
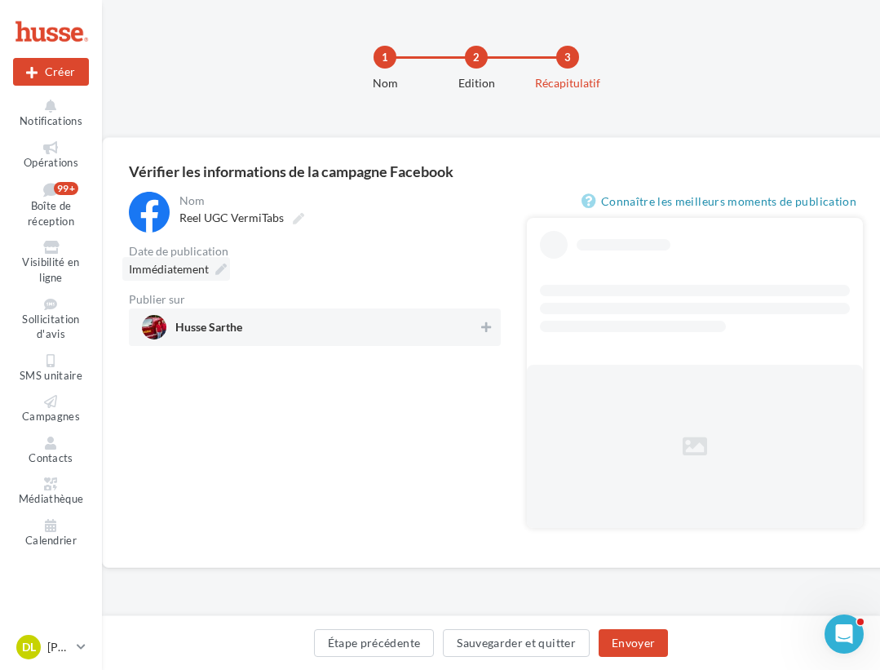
click at [217, 274] on icon at bounding box center [220, 268] width 11 height 11
type input "**********"
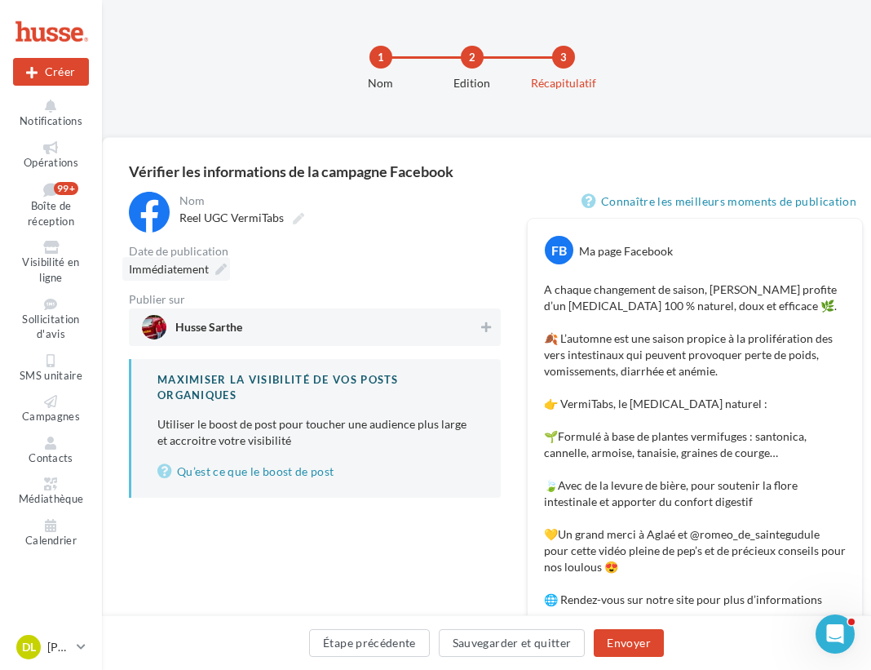
click at [209, 265] on div "Immédiatement" at bounding box center [176, 269] width 108 height 24
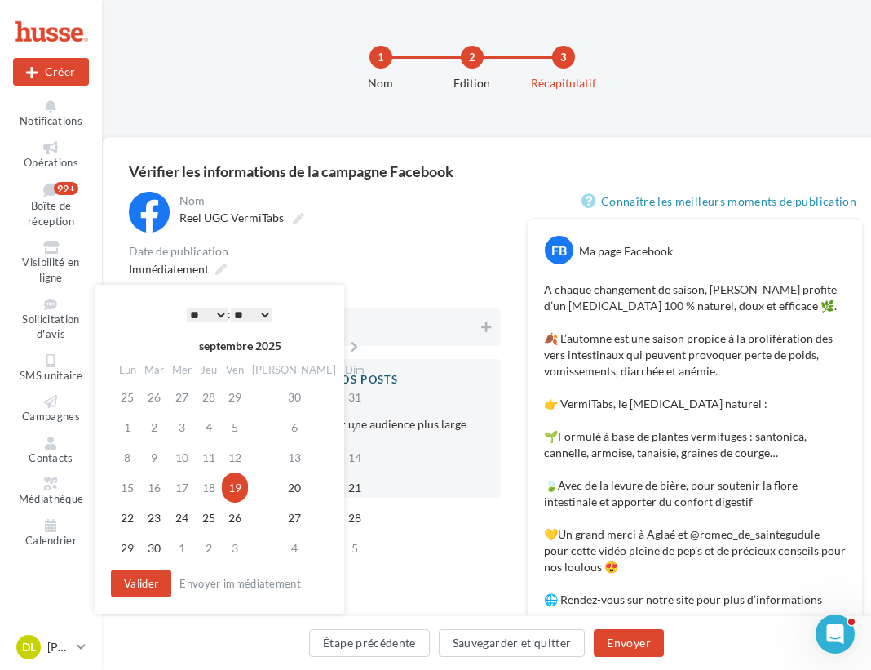
click at [216, 313] on select "* * * * * * * * * * ** ** ** ** ** ** ** ** ** ** ** ** ** **" at bounding box center [207, 314] width 41 height 13
click at [268, 486] on td "20" at bounding box center [294, 487] width 92 height 30
click at [654, 651] on button "Envoyer" at bounding box center [628, 643] width 69 height 28
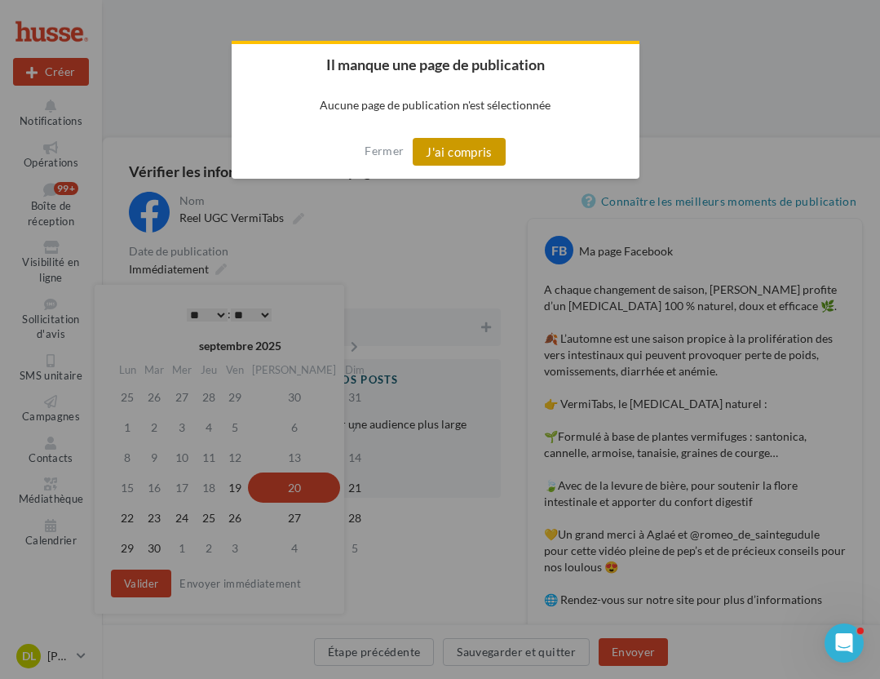
click at [480, 154] on button "J'ai compris" at bounding box center [459, 152] width 93 height 28
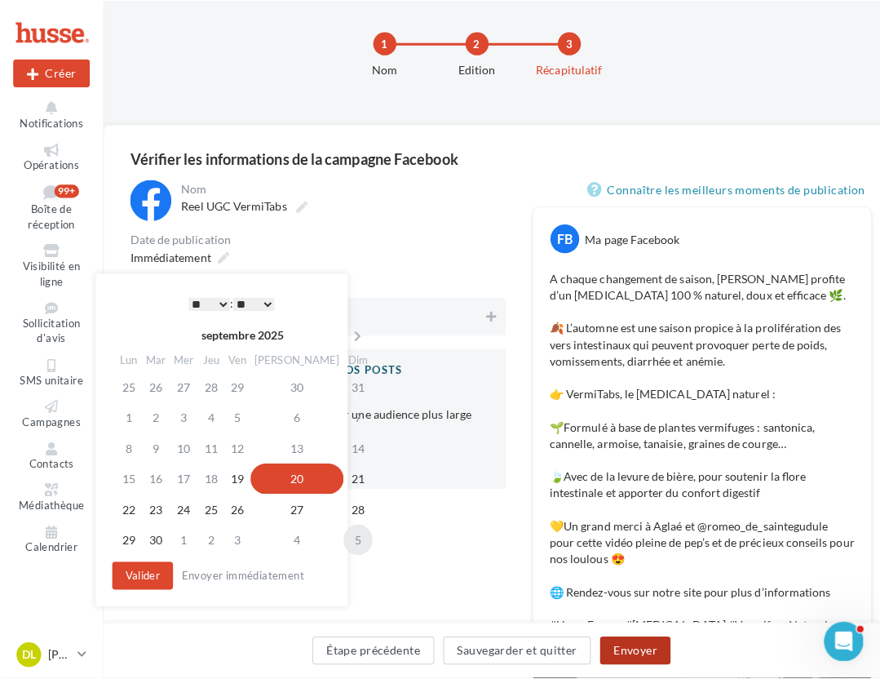
scroll to position [25, 0]
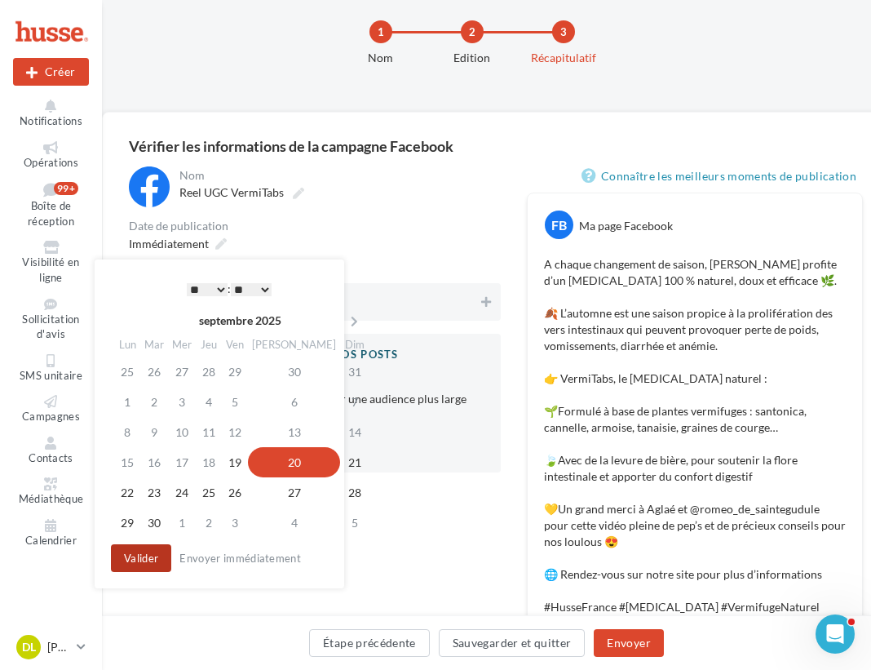
click at [154, 558] on button "Valider" at bounding box center [141, 558] width 60 height 28
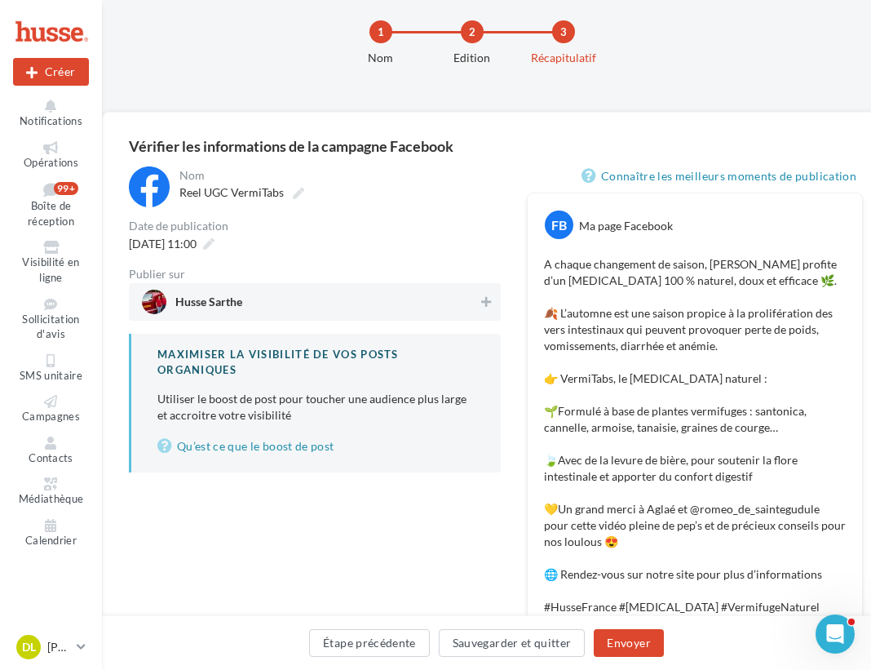
click at [464, 305] on span "Husse Sarthe" at bounding box center [310, 302] width 336 height 24
click at [637, 642] on button "Envoyer" at bounding box center [628, 643] width 69 height 28
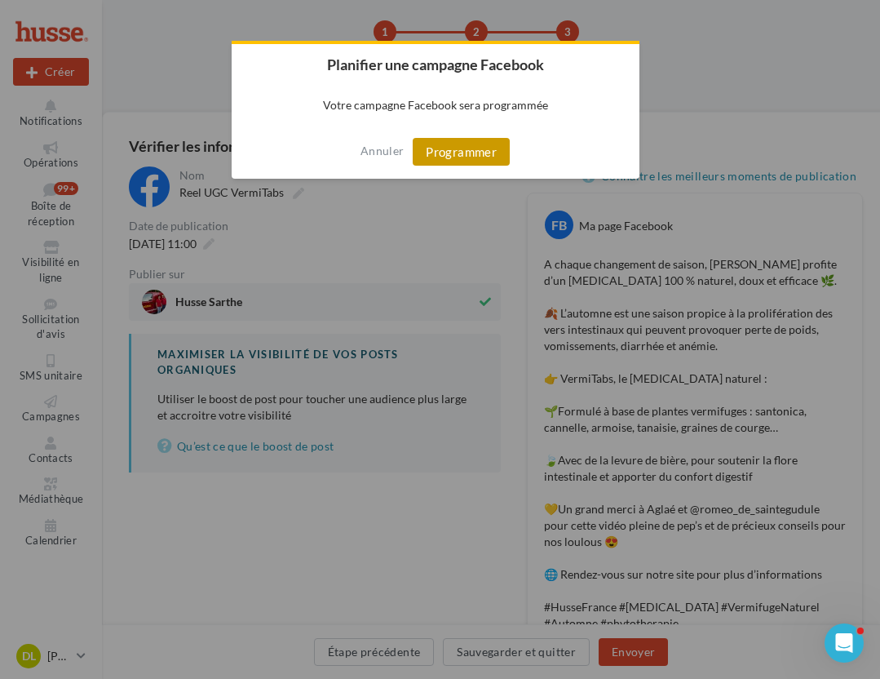
click at [458, 150] on button "Programmer" at bounding box center [461, 152] width 97 height 28
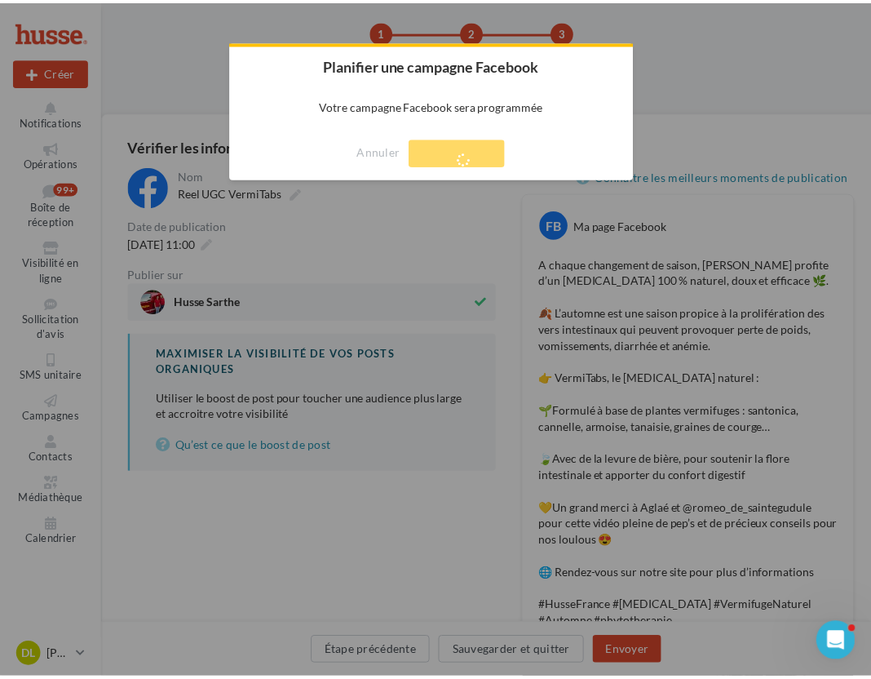
scroll to position [26, 0]
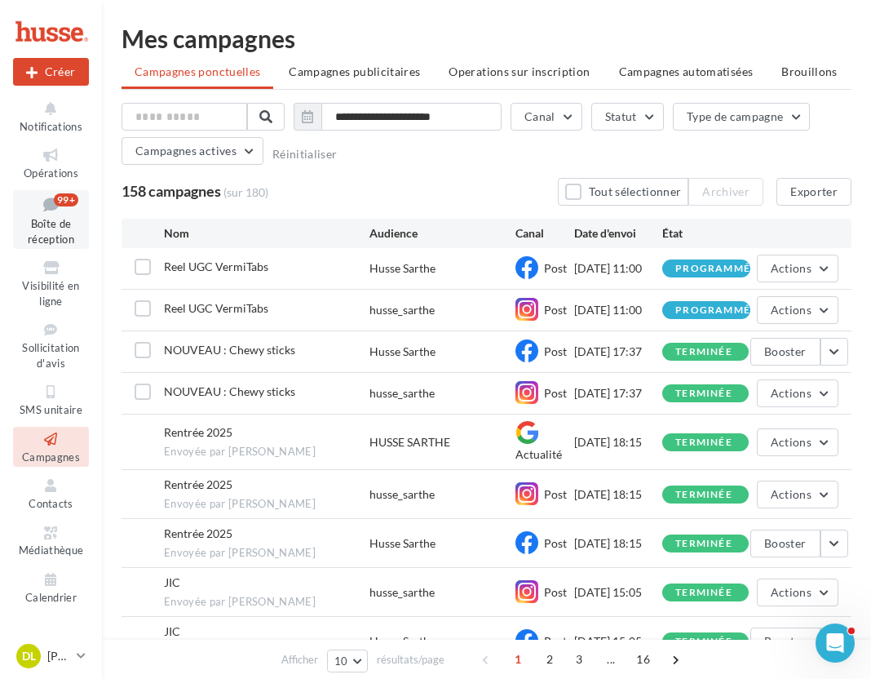
click at [69, 223] on span "Boîte de réception" at bounding box center [51, 231] width 46 height 29
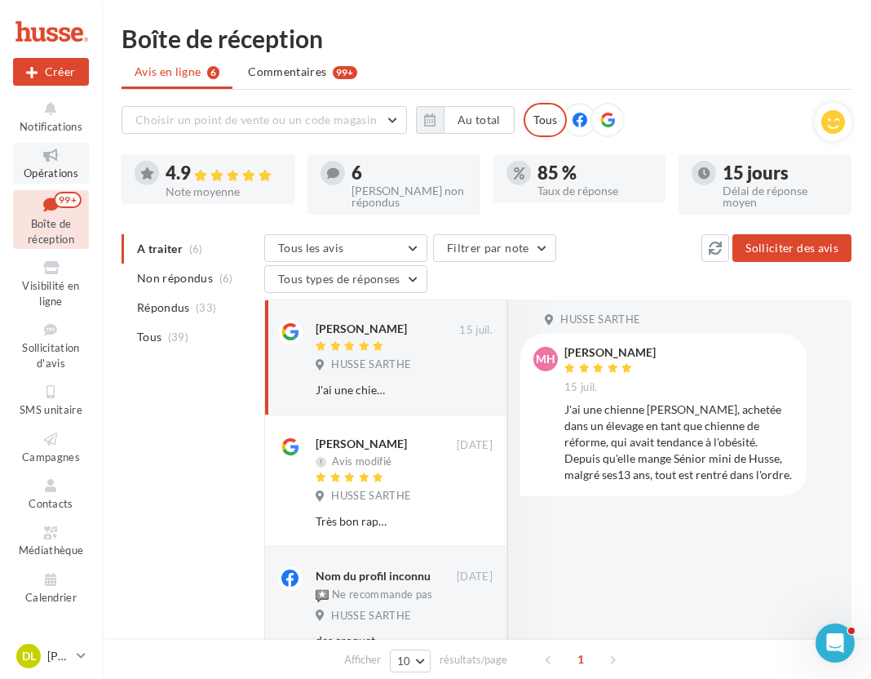
click at [57, 174] on span "Opérations" at bounding box center [51, 172] width 55 height 13
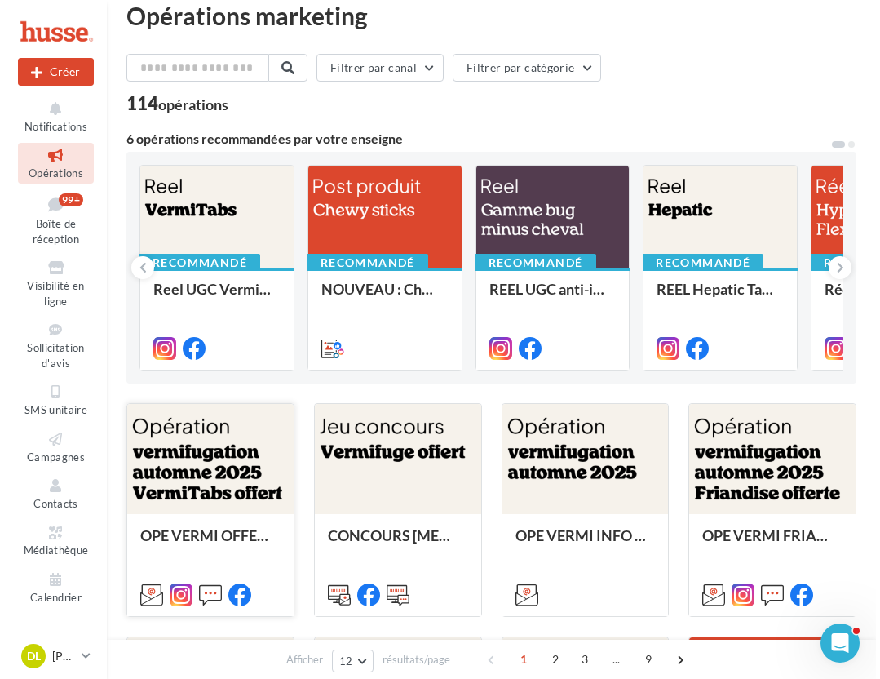
scroll to position [66, 0]
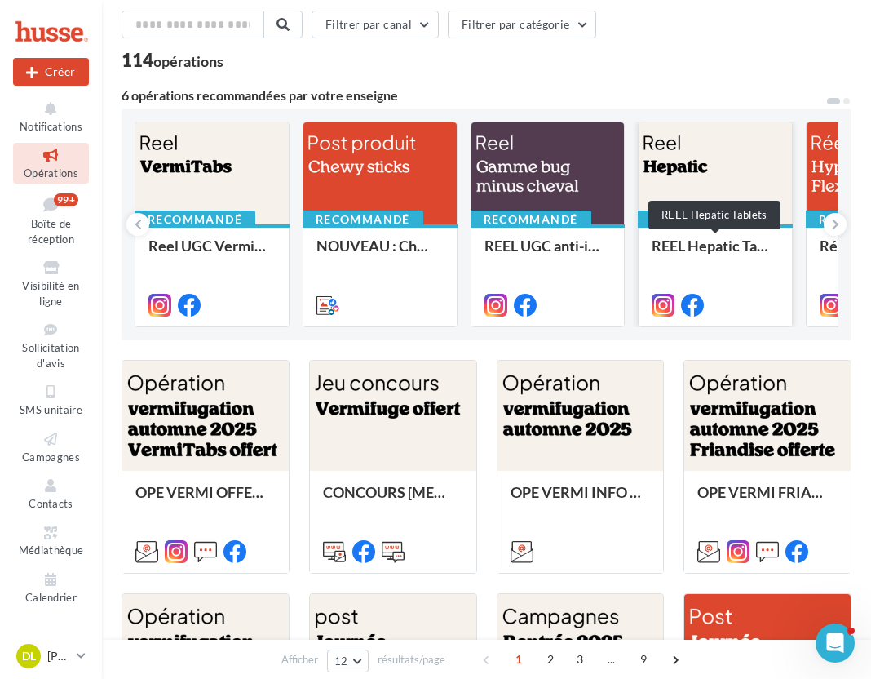
click at [732, 268] on div "REEL Hepatic Tablets" at bounding box center [715, 253] width 127 height 33
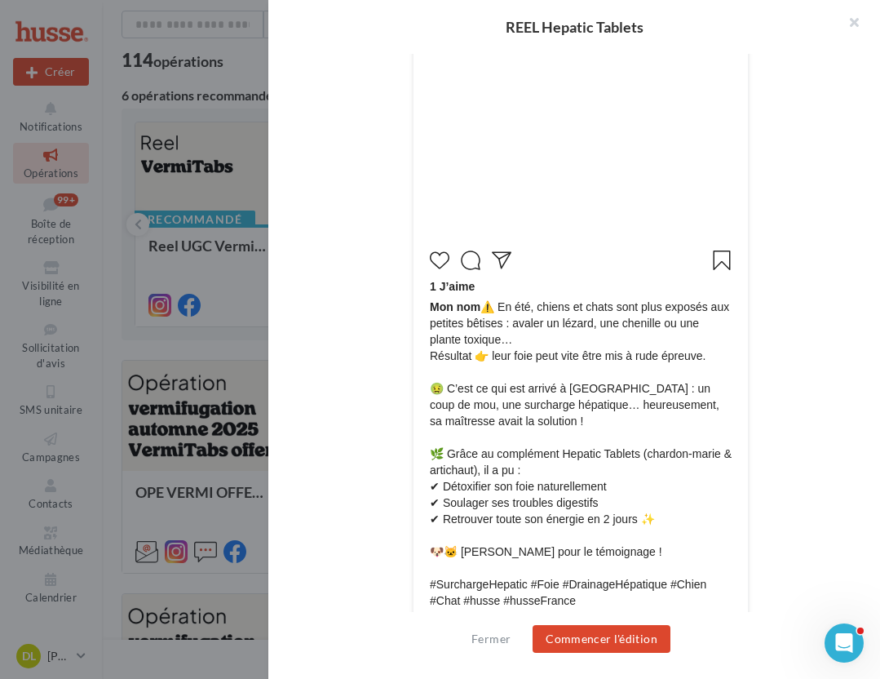
scroll to position [582, 0]
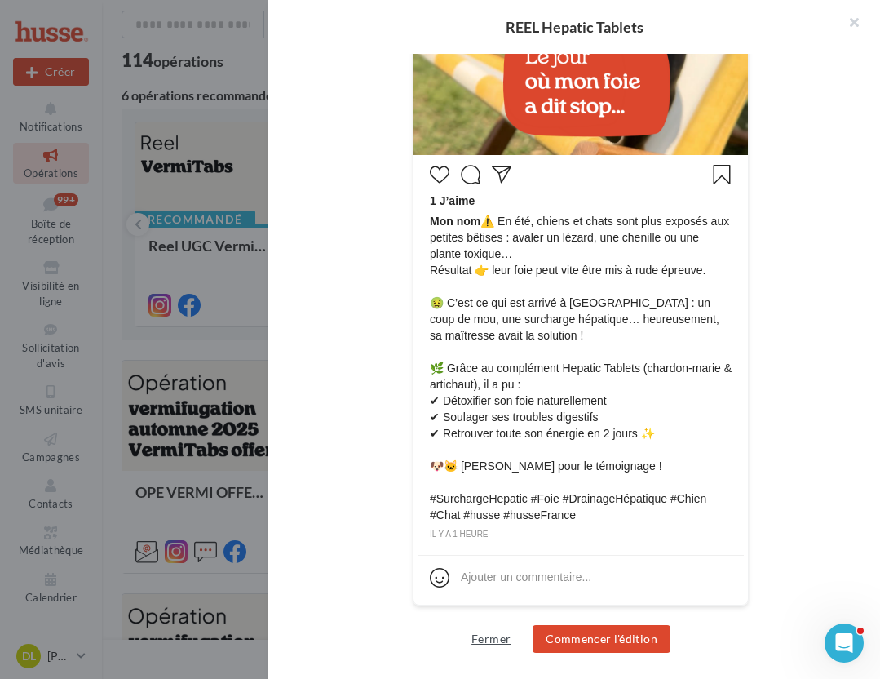
click at [488, 632] on button "Fermer" at bounding box center [491, 639] width 52 height 20
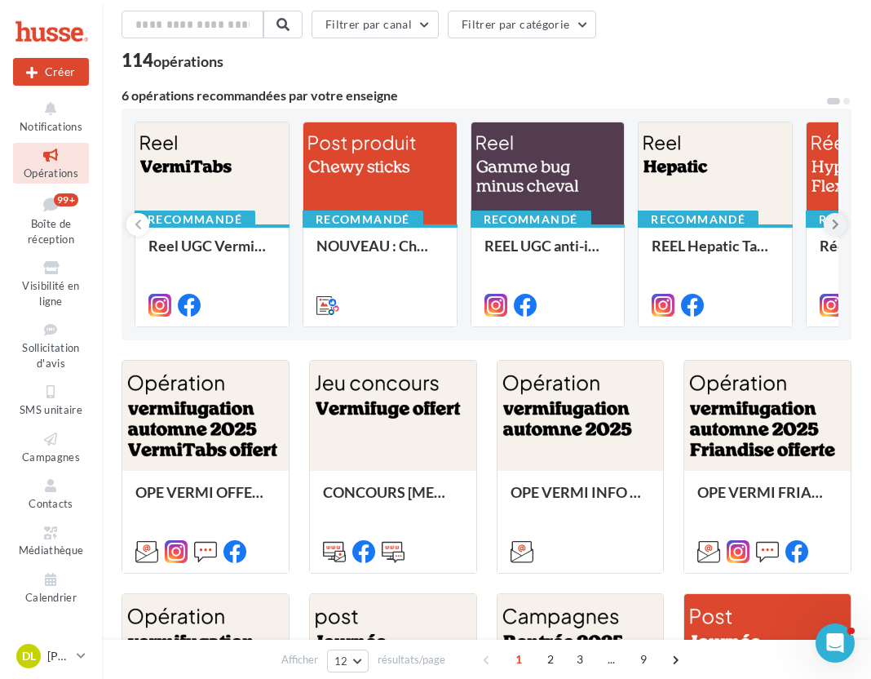
click at [838, 223] on icon at bounding box center [835, 224] width 7 height 16
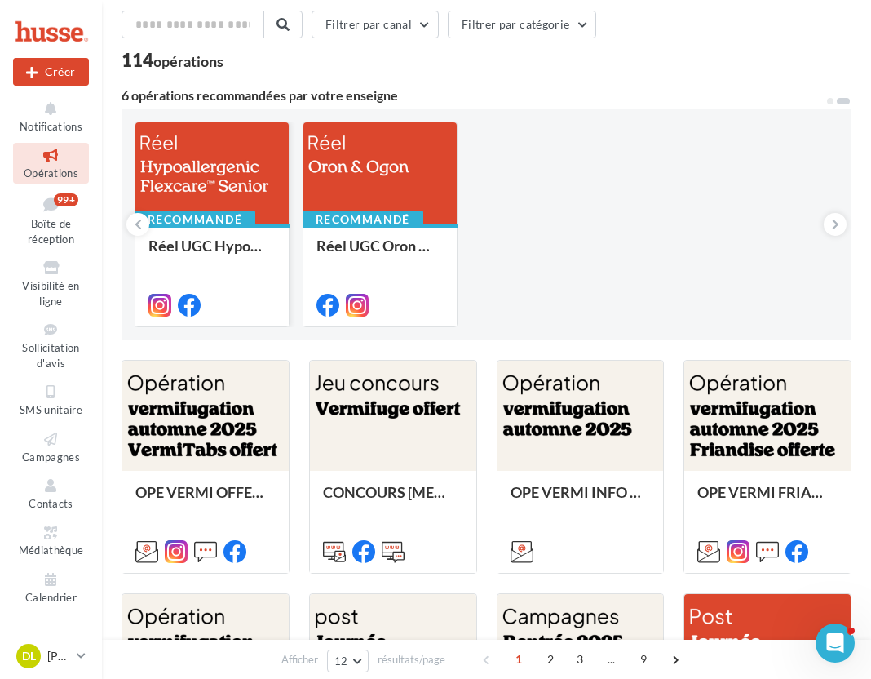
click at [241, 166] on div at bounding box center [211, 174] width 153 height 104
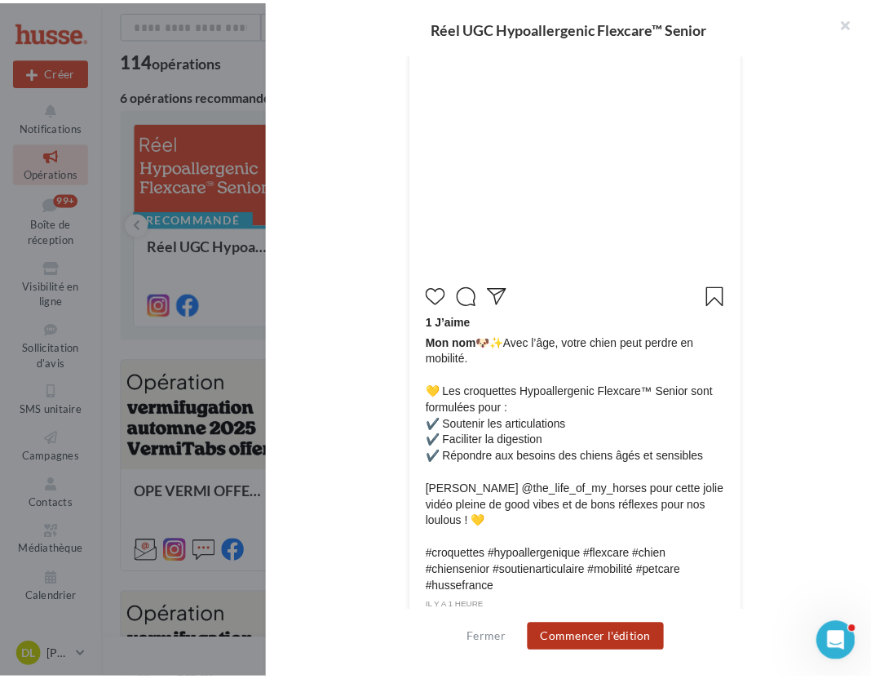
scroll to position [453, 0]
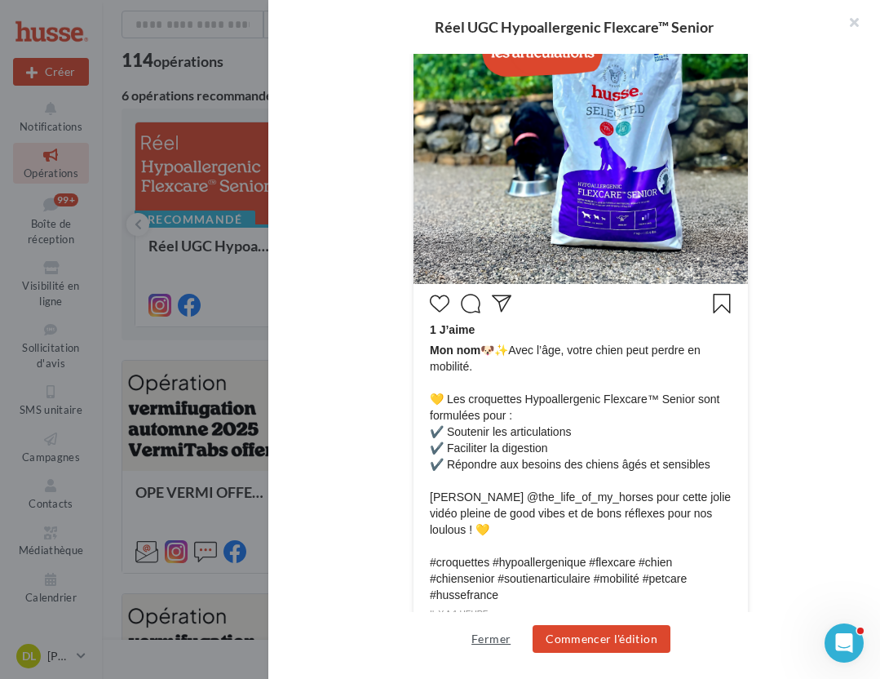
click at [497, 640] on button "Fermer" at bounding box center [491, 639] width 52 height 20
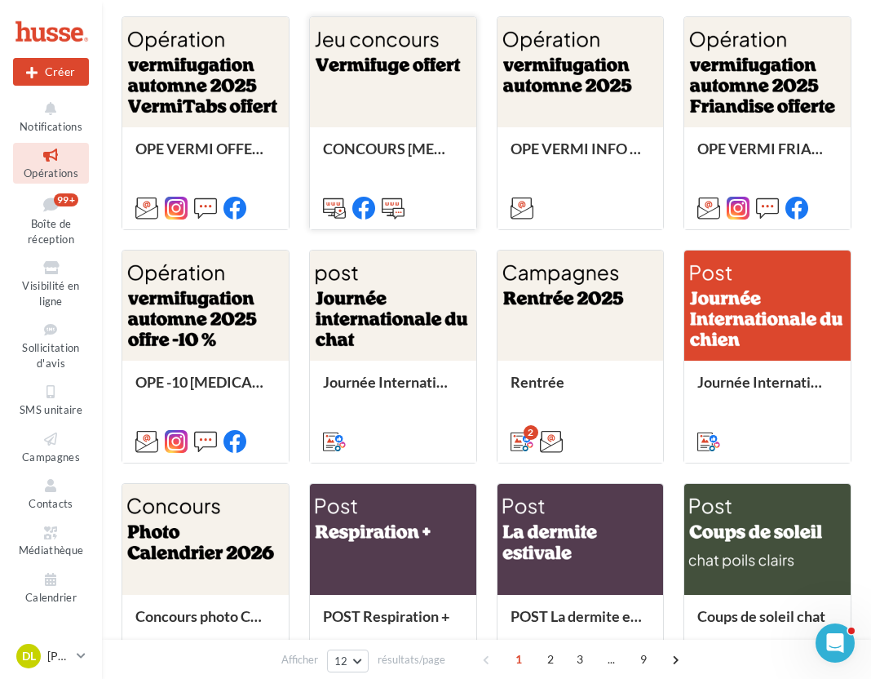
scroll to position [0, 0]
